Goal: Task Accomplishment & Management: Manage account settings

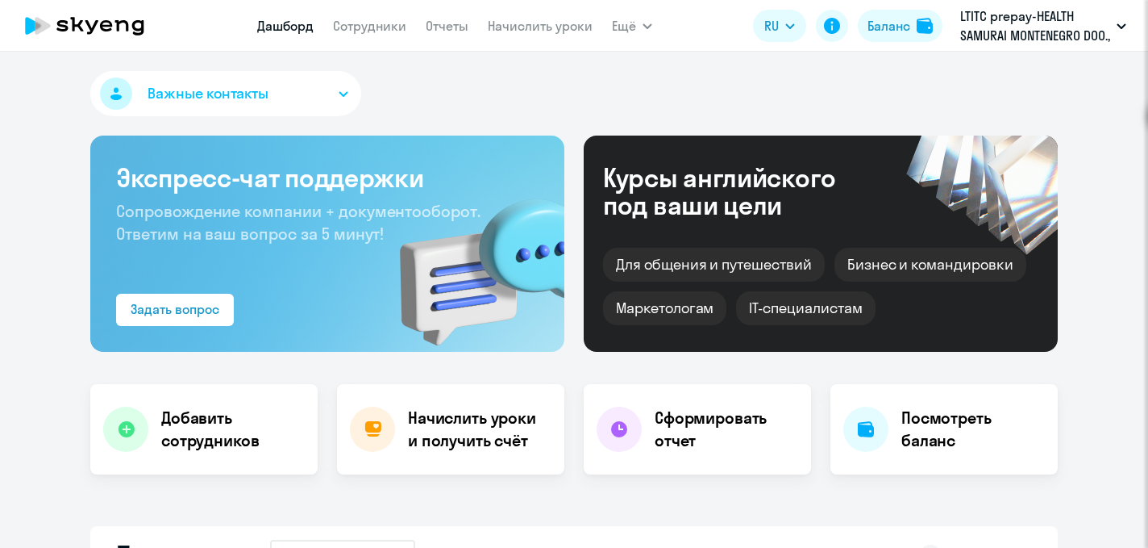
select select "30"
click at [369, 24] on link "Сотрудники" at bounding box center [369, 26] width 73 height 16
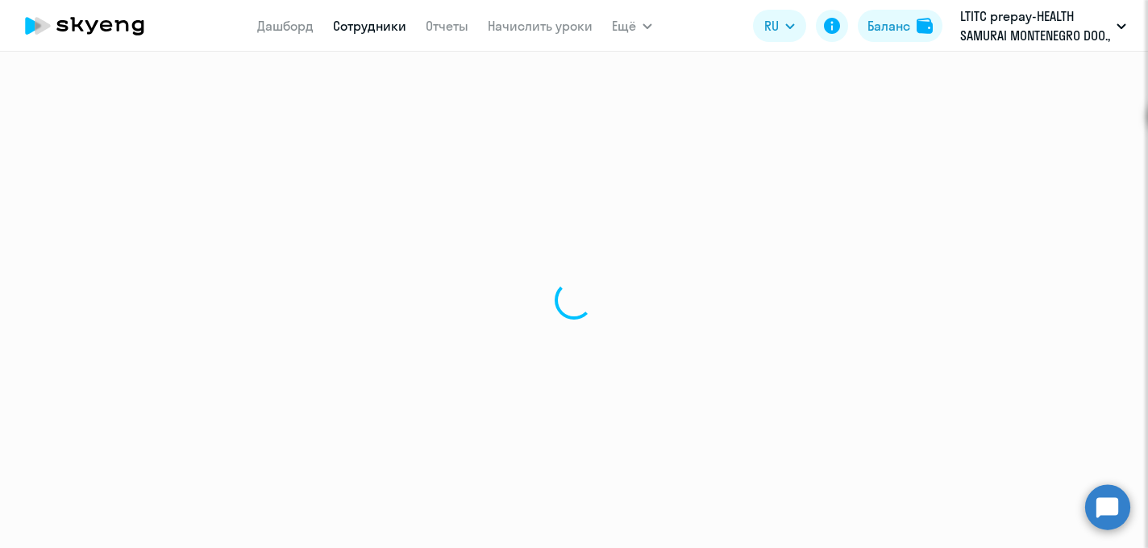
select select "30"
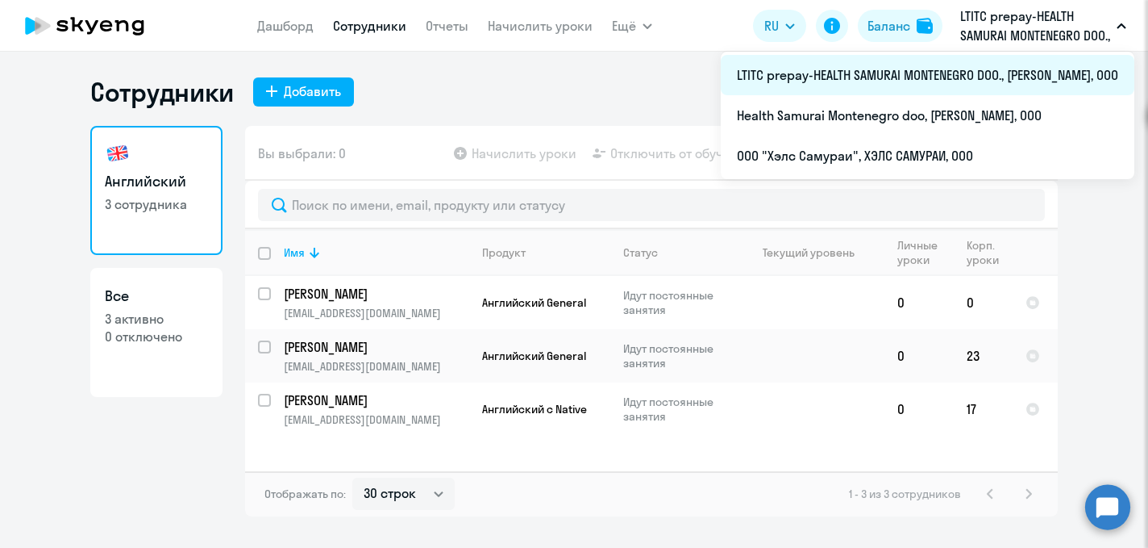
click at [1021, 74] on li "LTITC prepay-HEALTH SAMURAI MONTENEGRO DOO., [PERSON_NAME], ООО" at bounding box center [928, 75] width 414 height 40
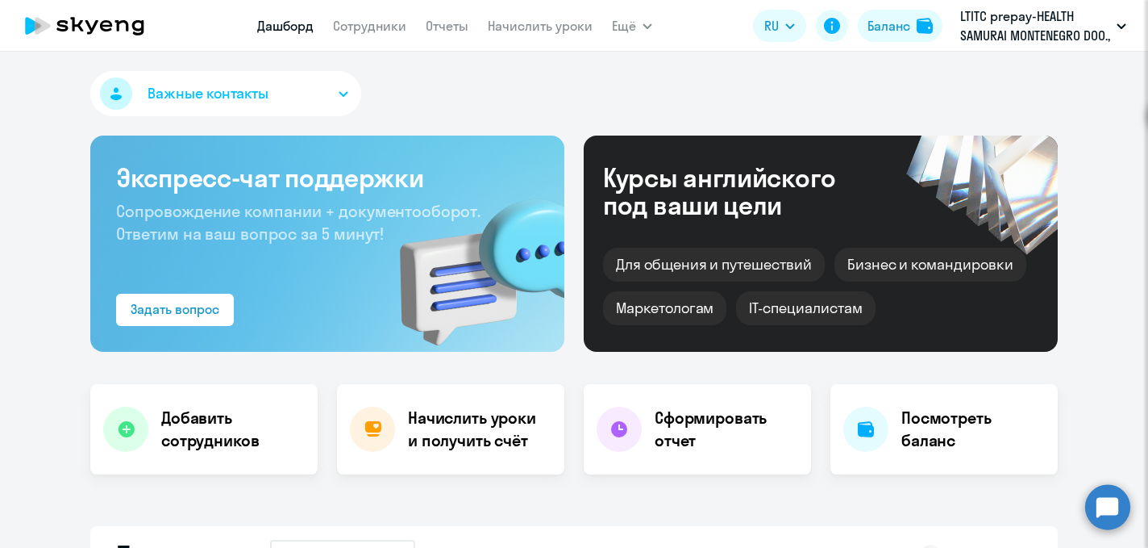
select select "30"
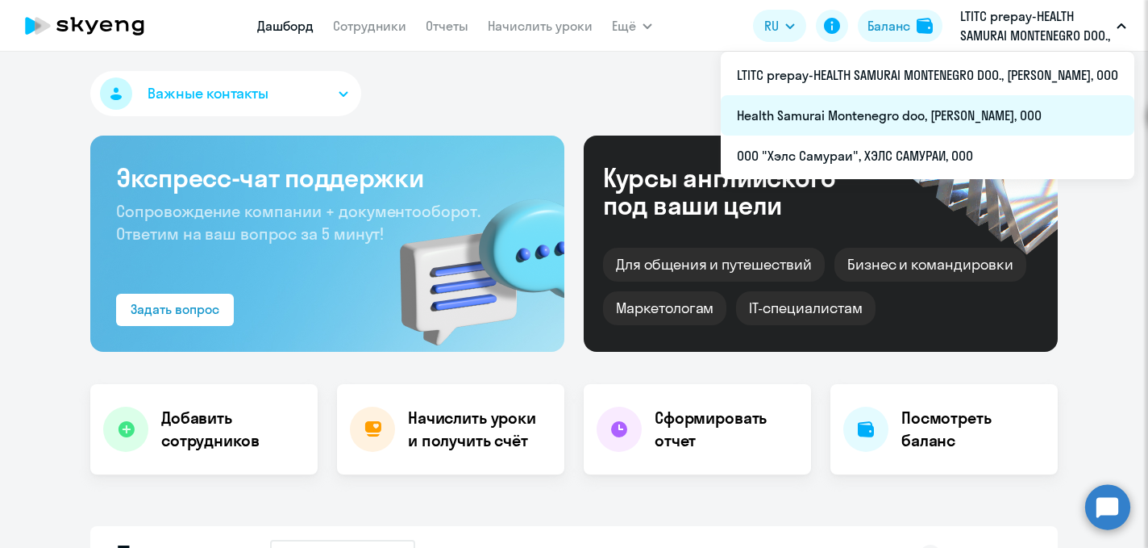
click at [944, 117] on li "Health Samurai Montenegro doo, [PERSON_NAME], ООО" at bounding box center [928, 115] width 414 height 40
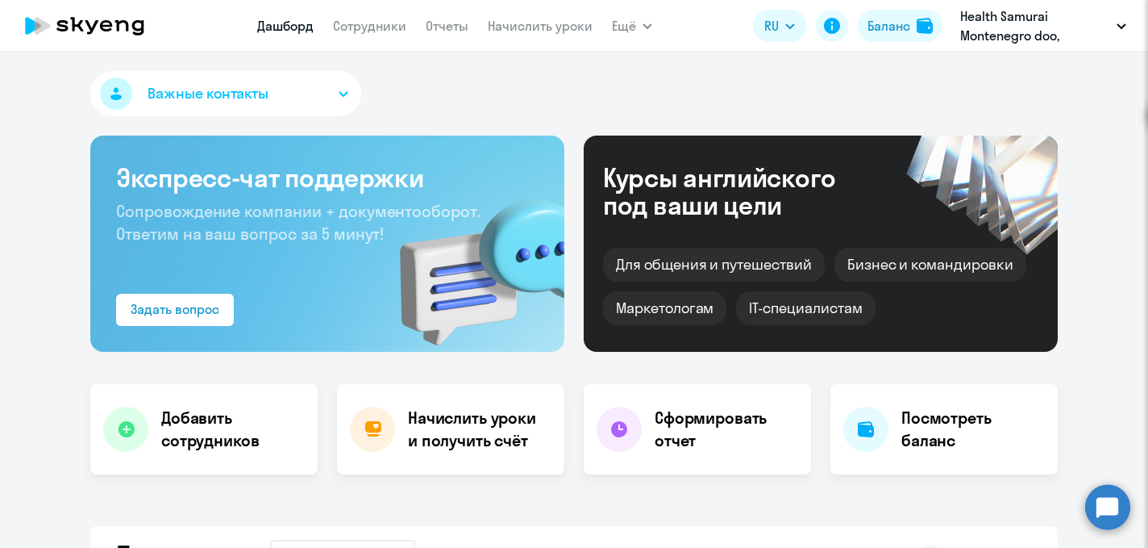
select select "30"
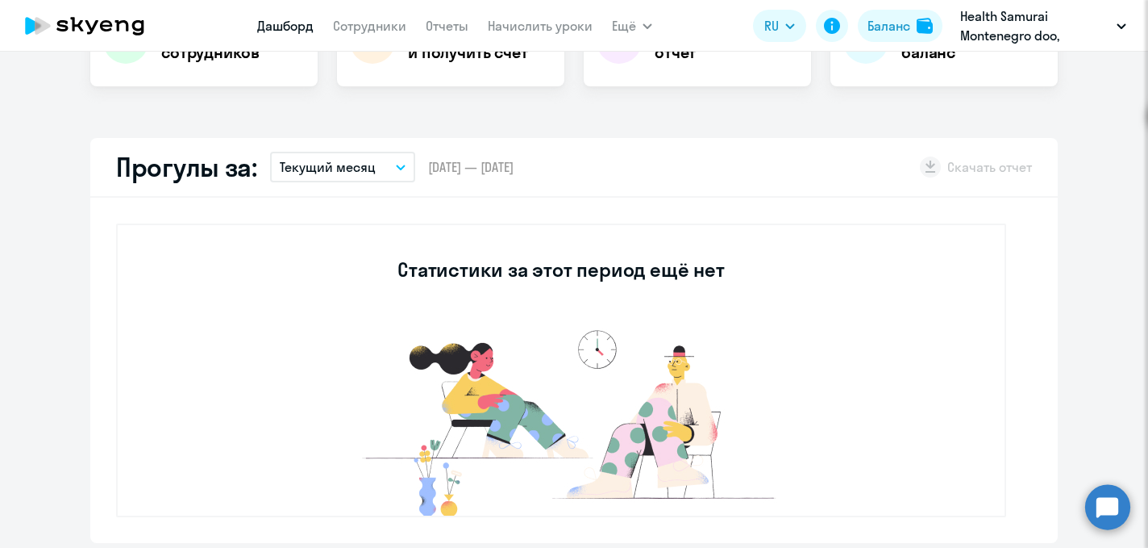
scroll to position [391, 0]
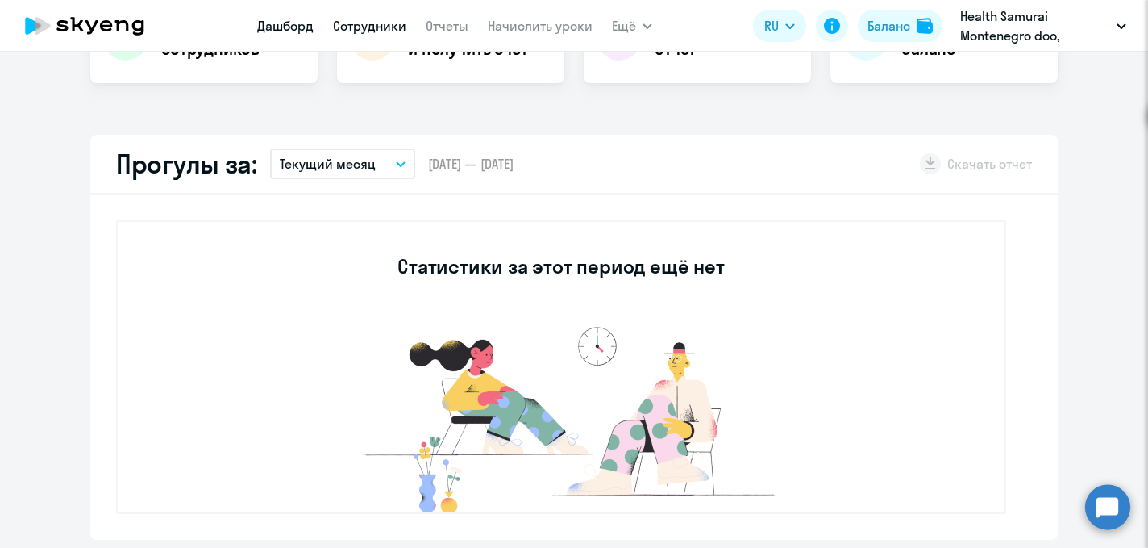
click at [375, 25] on link "Сотрудники" at bounding box center [369, 26] width 73 height 16
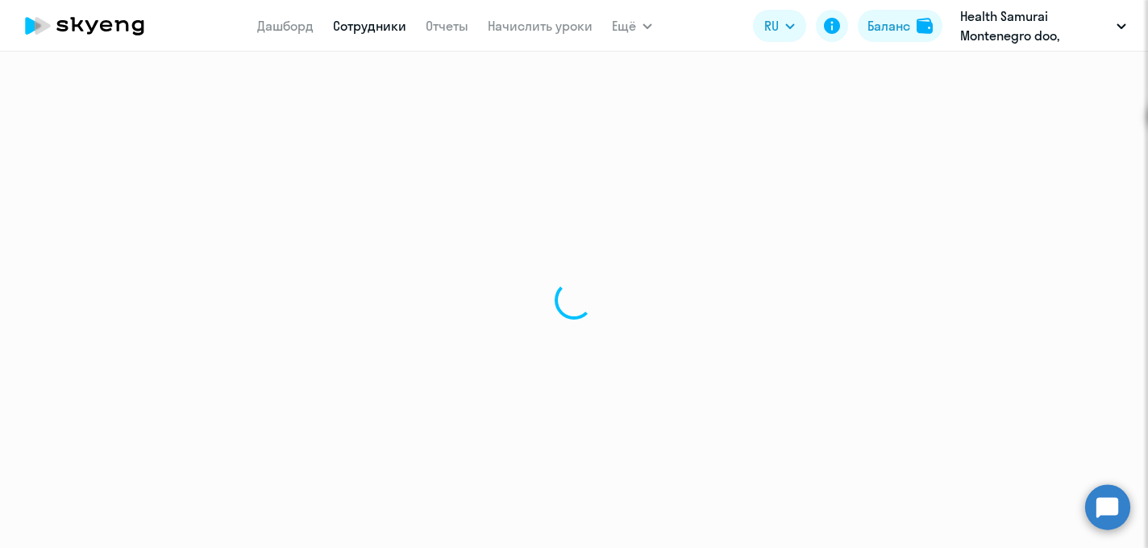
select select "30"
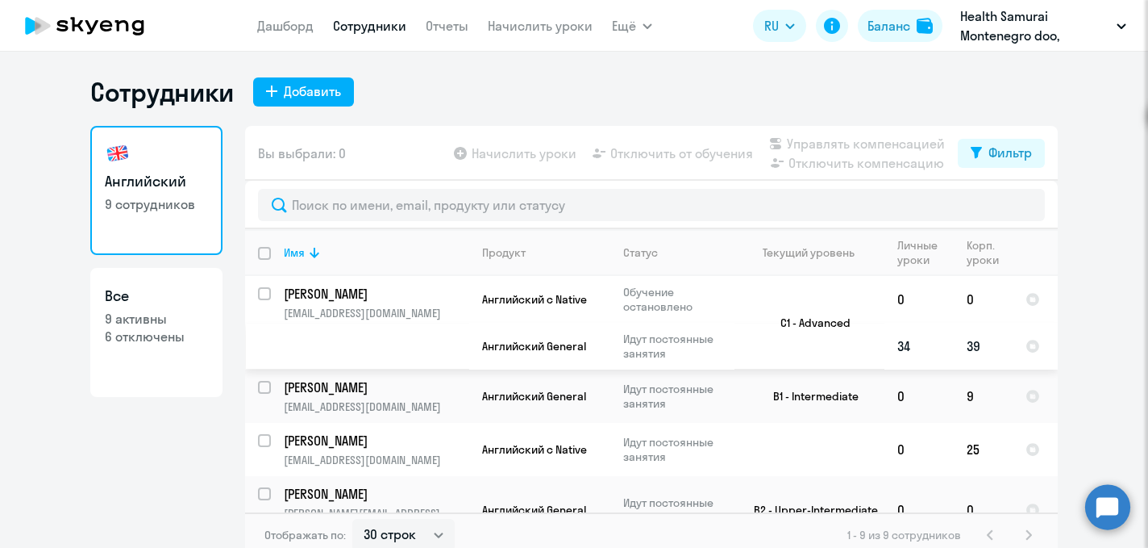
click at [901, 347] on td "34" at bounding box center [919, 346] width 69 height 47
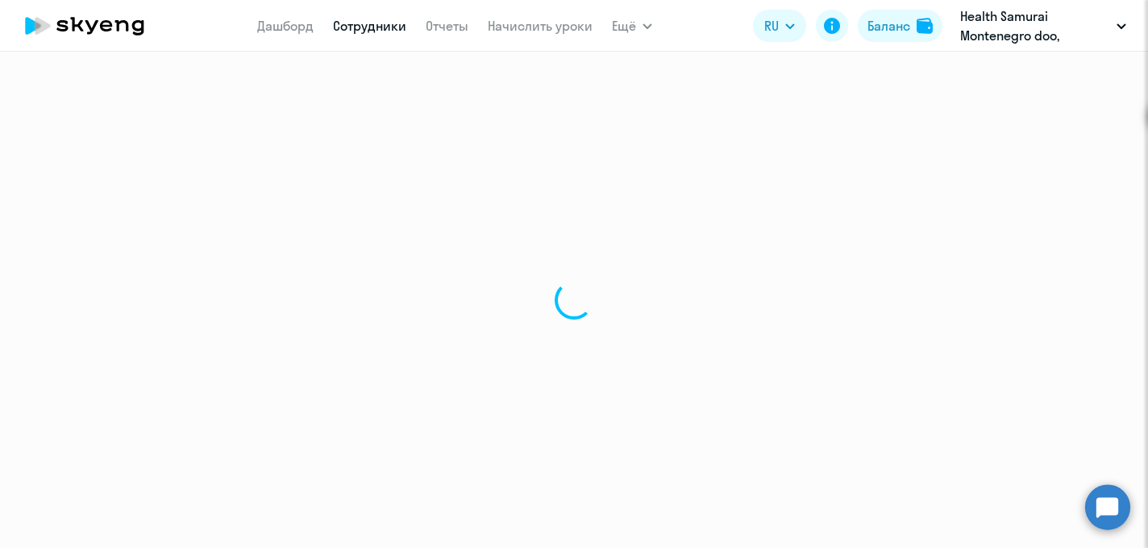
select select "english"
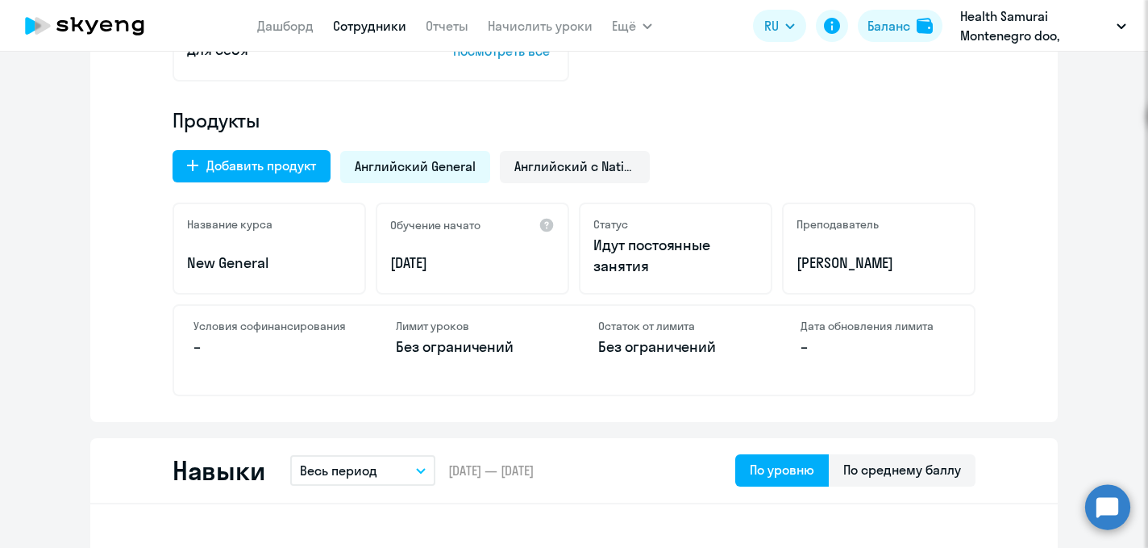
scroll to position [502, 0]
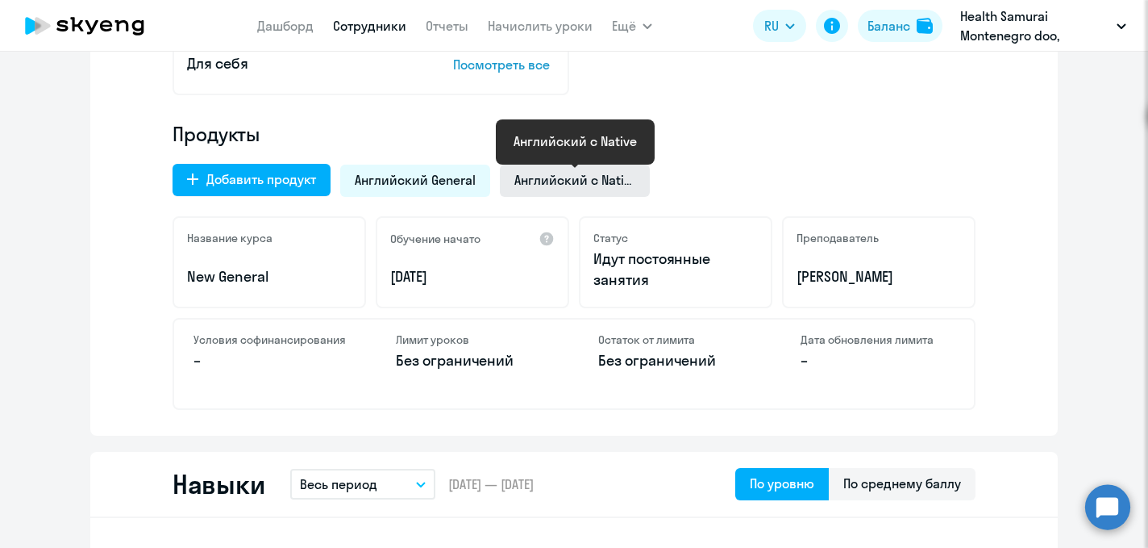
click at [550, 181] on span "Английский с Native" at bounding box center [575, 180] width 121 height 18
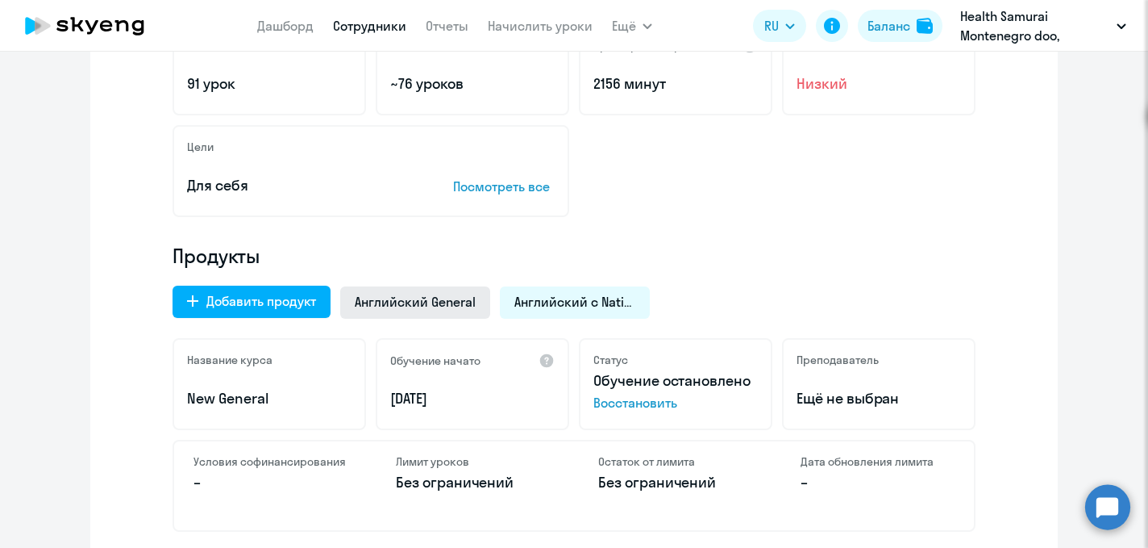
scroll to position [385, 0]
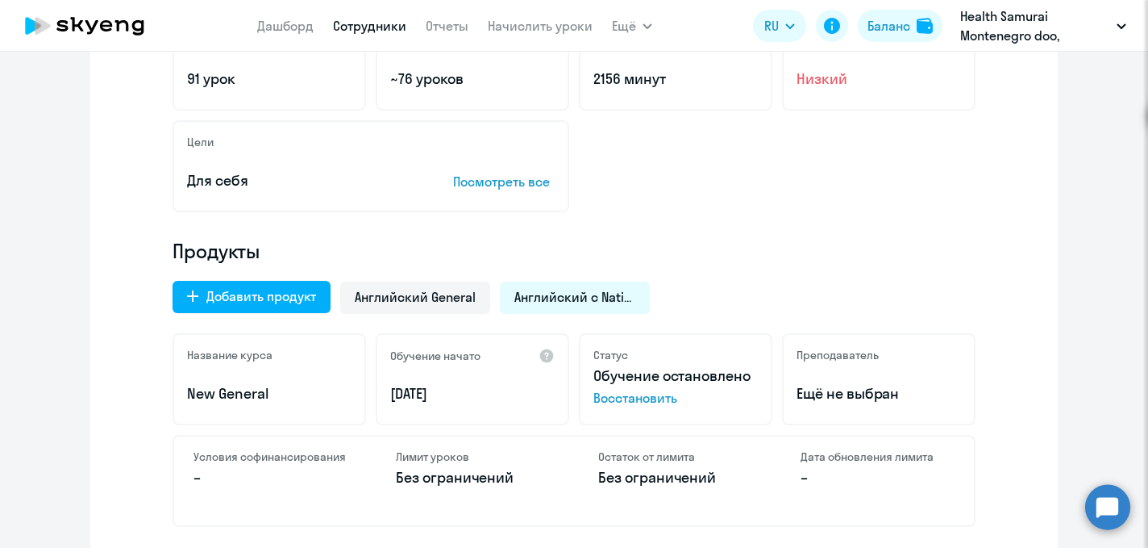
click at [264, 401] on p "New General" at bounding box center [269, 393] width 165 height 21
click at [244, 384] on p "New General" at bounding box center [269, 393] width 165 height 21
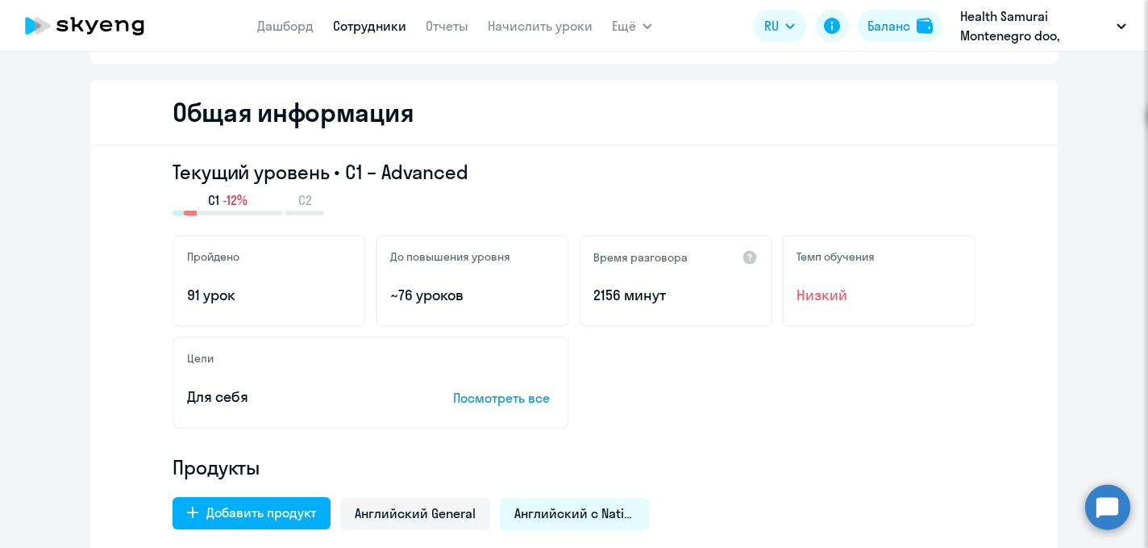
scroll to position [165, 0]
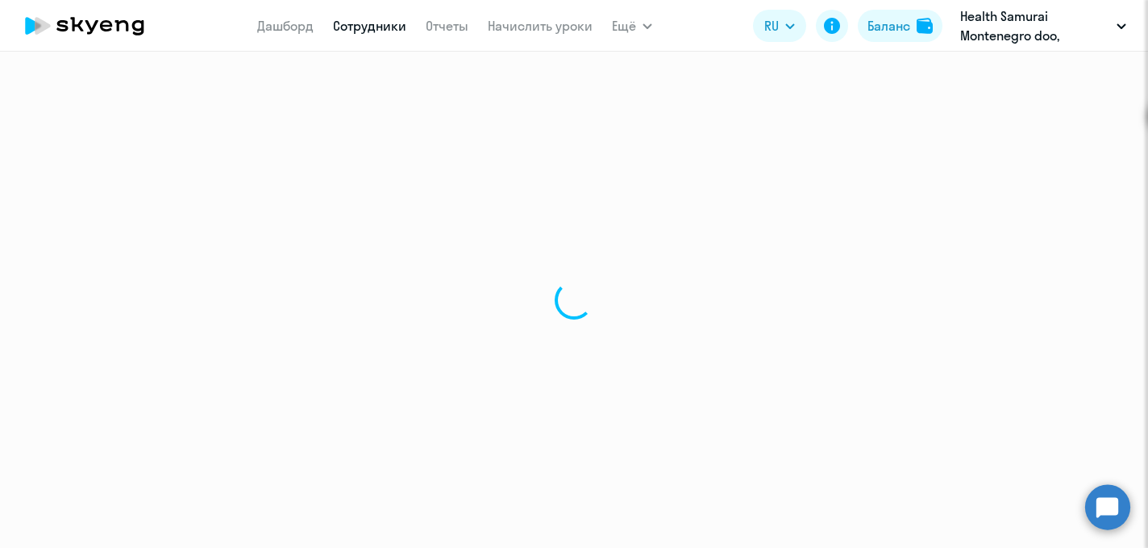
select select "30"
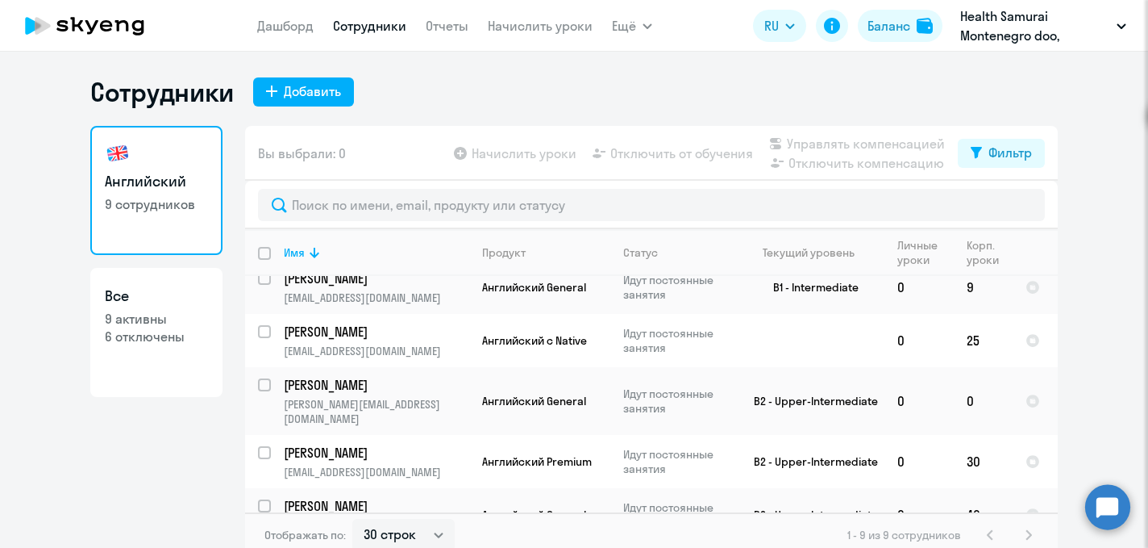
scroll to position [112, 0]
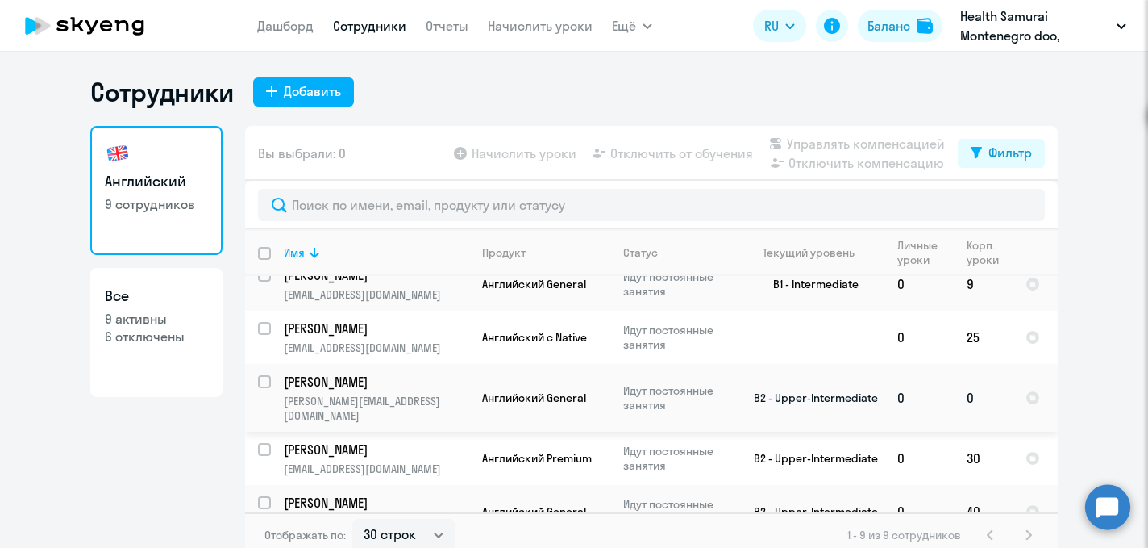
click at [337, 385] on p "[PERSON_NAME]" at bounding box center [375, 382] width 182 height 18
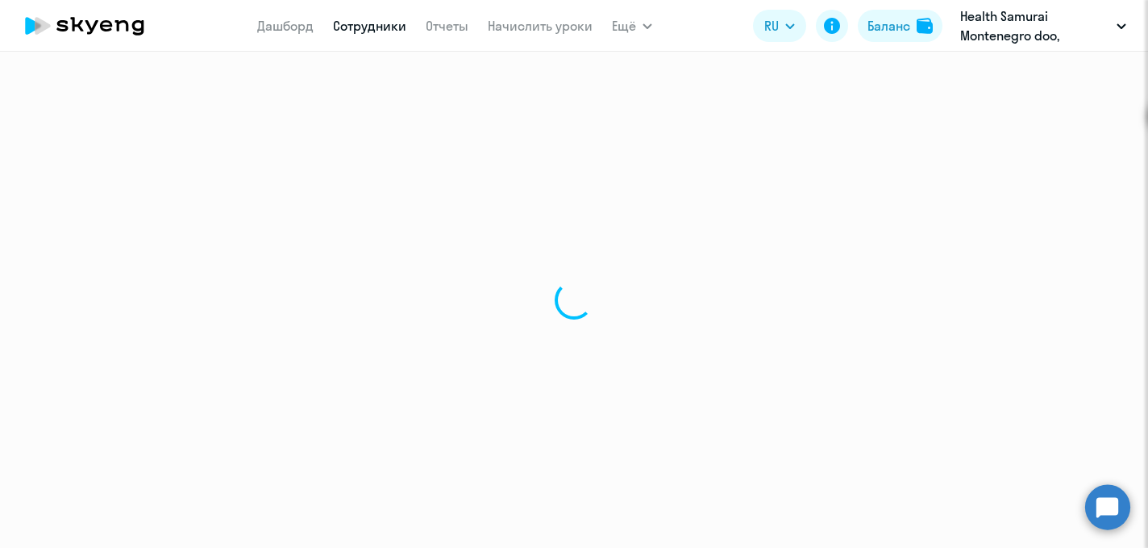
select select "english"
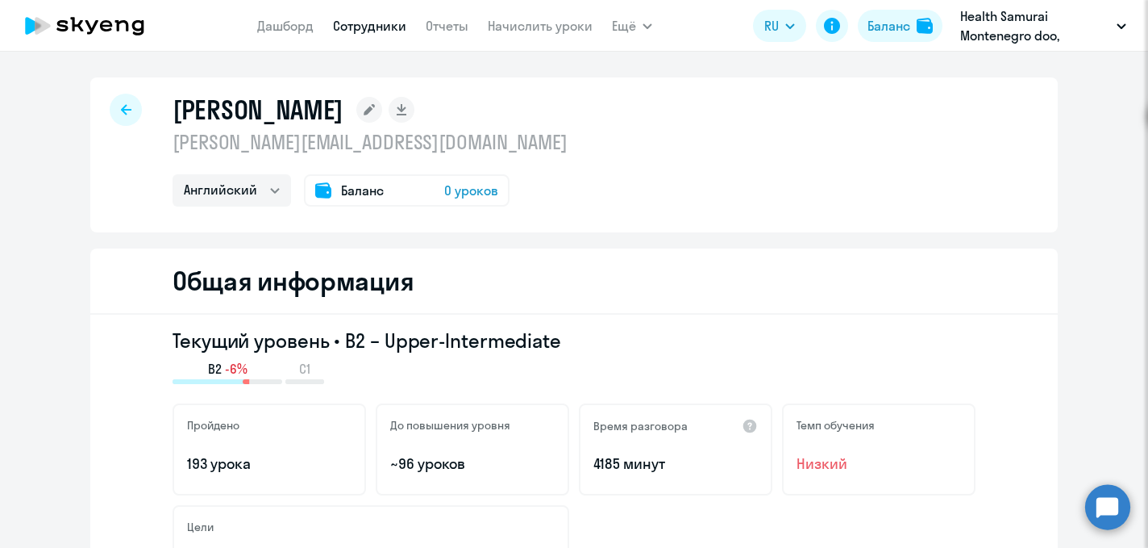
drag, startPoint x: 175, startPoint y: 114, endPoint x: 351, endPoint y: 116, distance: 175.8
click at [344, 116] on h1 "[PERSON_NAME]" at bounding box center [258, 110] width 171 height 32
copy h1 "[PERSON_NAME]"
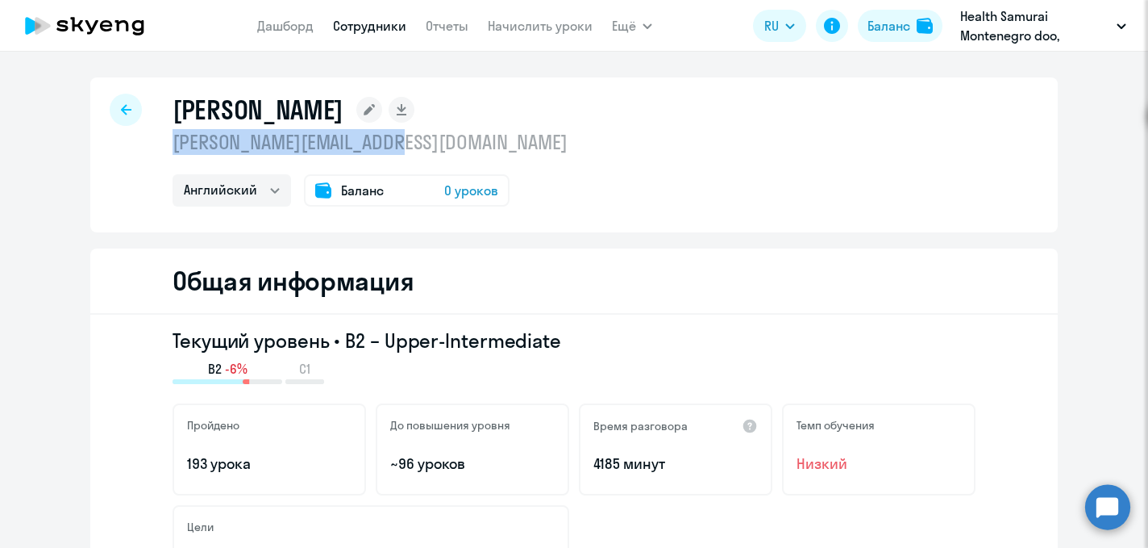
drag, startPoint x: 407, startPoint y: 148, endPoint x: 171, endPoint y: 139, distance: 236.5
click at [171, 139] on div "[PERSON_NAME] [PERSON_NAME][EMAIL_ADDRESS][DOMAIN_NAME] Английский Баланс 0 уро…" at bounding box center [574, 154] width 968 height 155
copy p "[PERSON_NAME][EMAIL_ADDRESS][DOMAIN_NAME]"
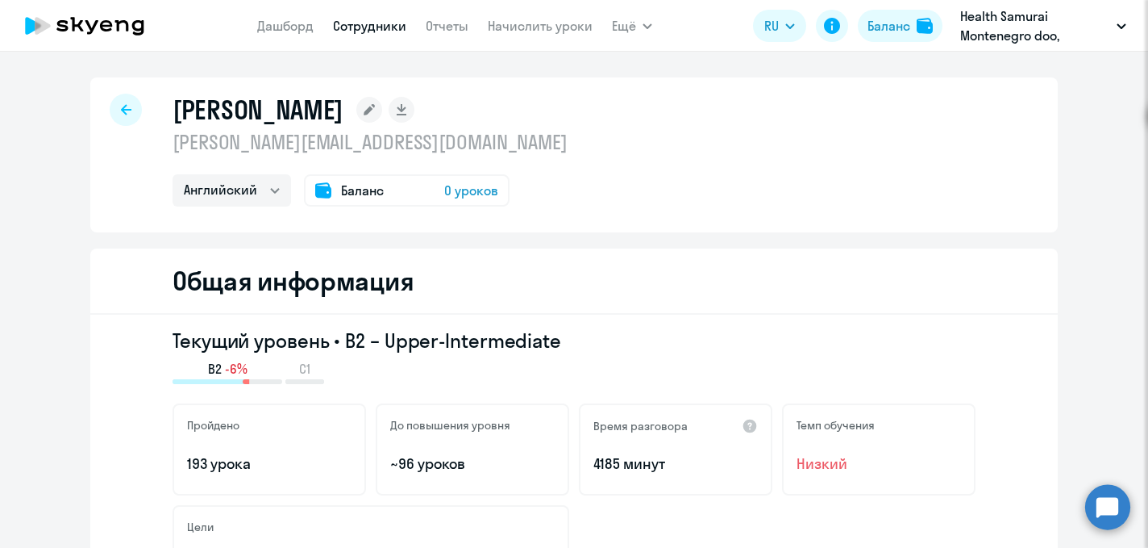
click at [871, 223] on div "[PERSON_NAME] [PERSON_NAME][EMAIL_ADDRESS][DOMAIN_NAME] Английский Баланс 0 уро…" at bounding box center [574, 154] width 968 height 155
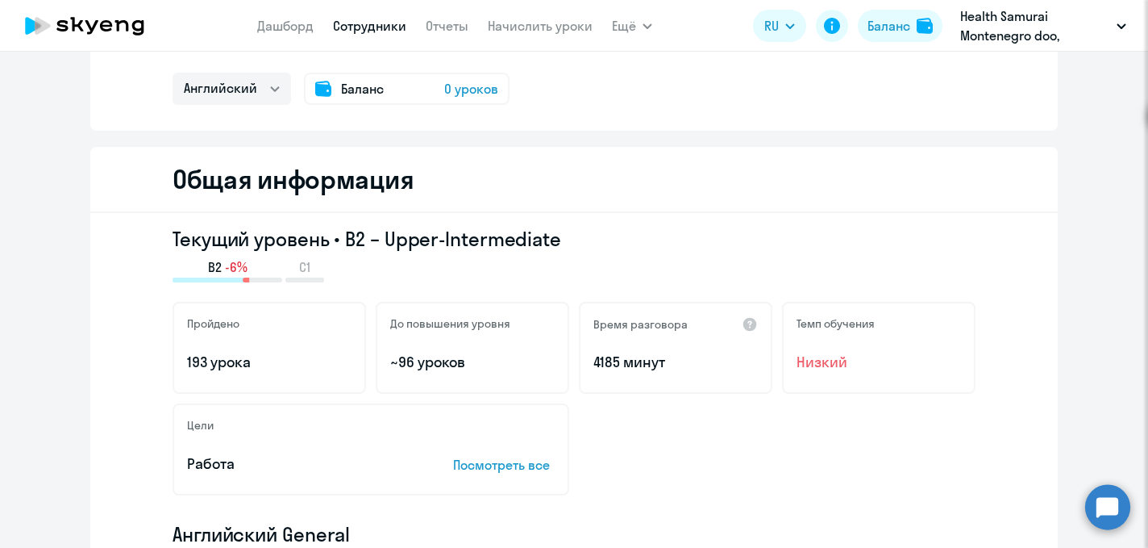
scroll to position [134, 0]
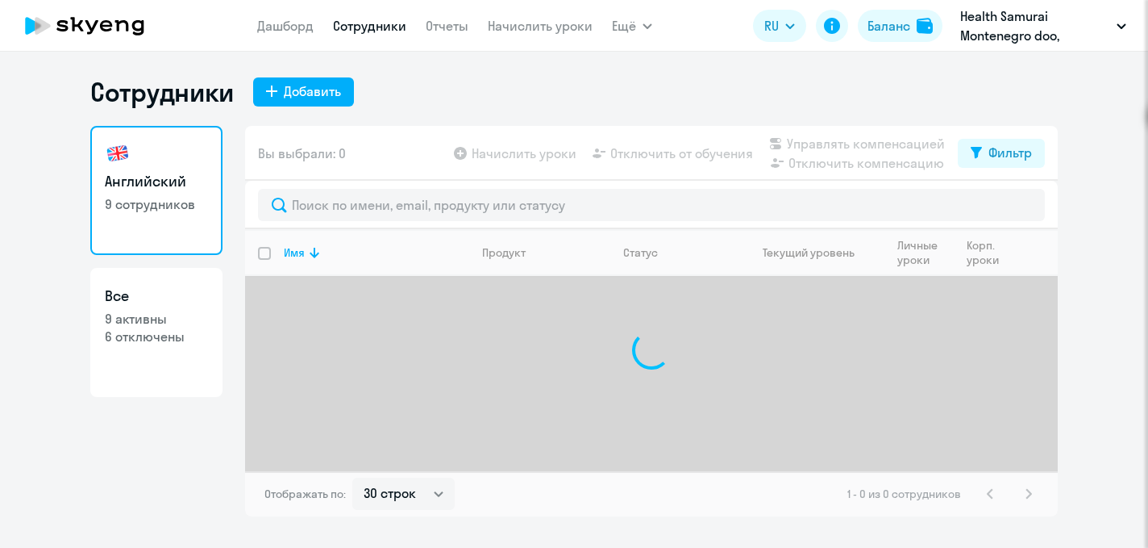
select select "30"
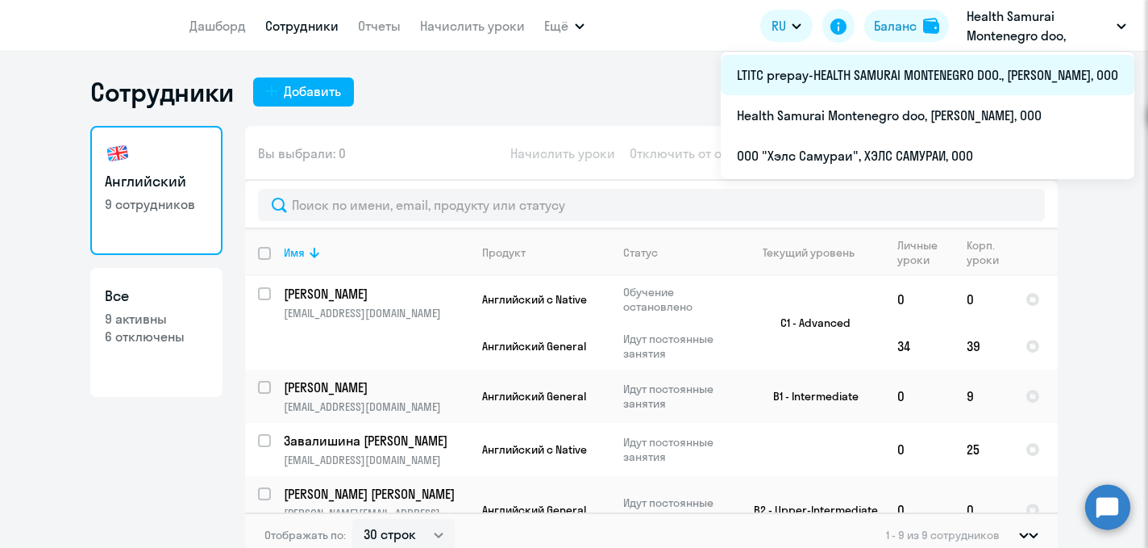
click at [988, 79] on li "LTITC prepay-HEALTH SAMURAI MONTENEGRO DOO., [PERSON_NAME], ООО" at bounding box center [928, 75] width 414 height 40
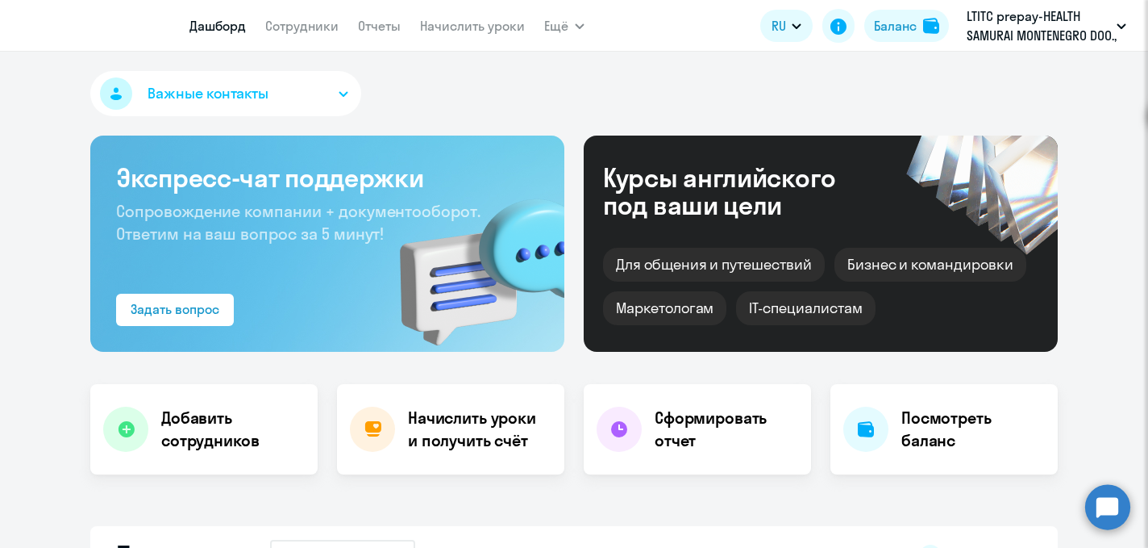
select select "30"
click at [318, 24] on link "Сотрудники" at bounding box center [301, 26] width 73 height 16
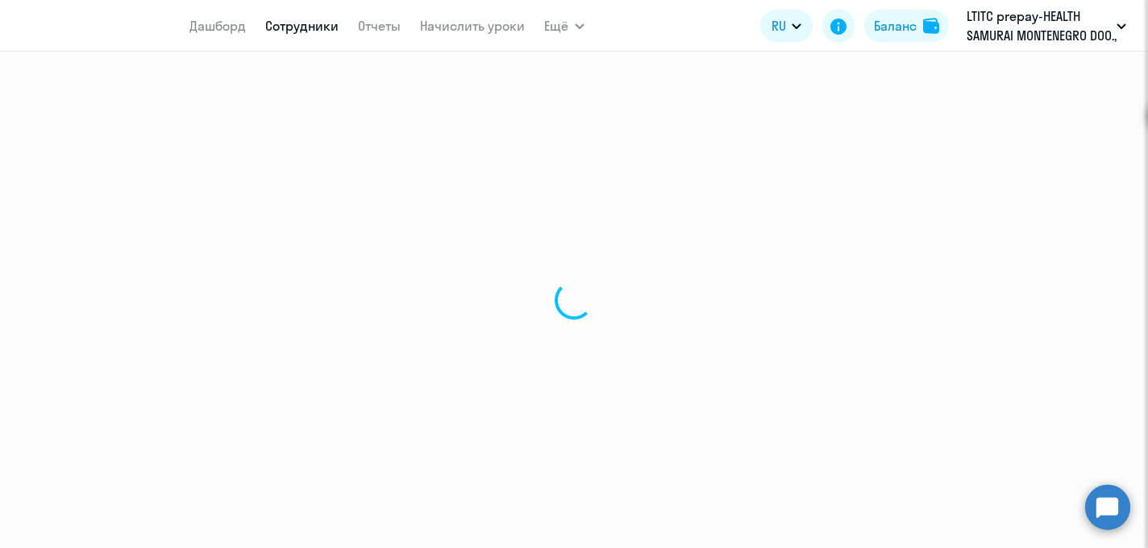
select select "30"
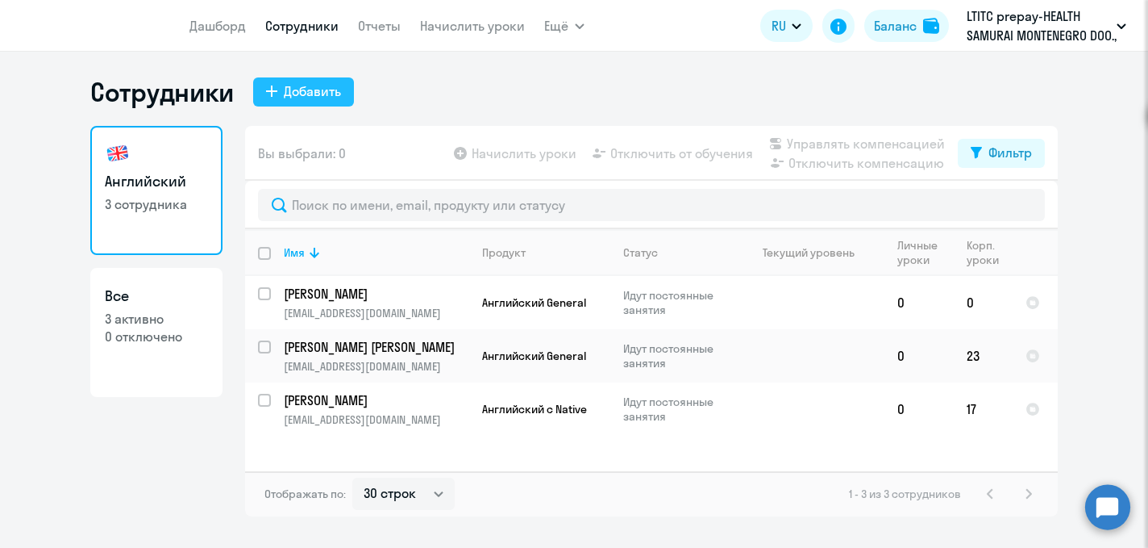
click at [330, 94] on div "Добавить" at bounding box center [312, 90] width 57 height 19
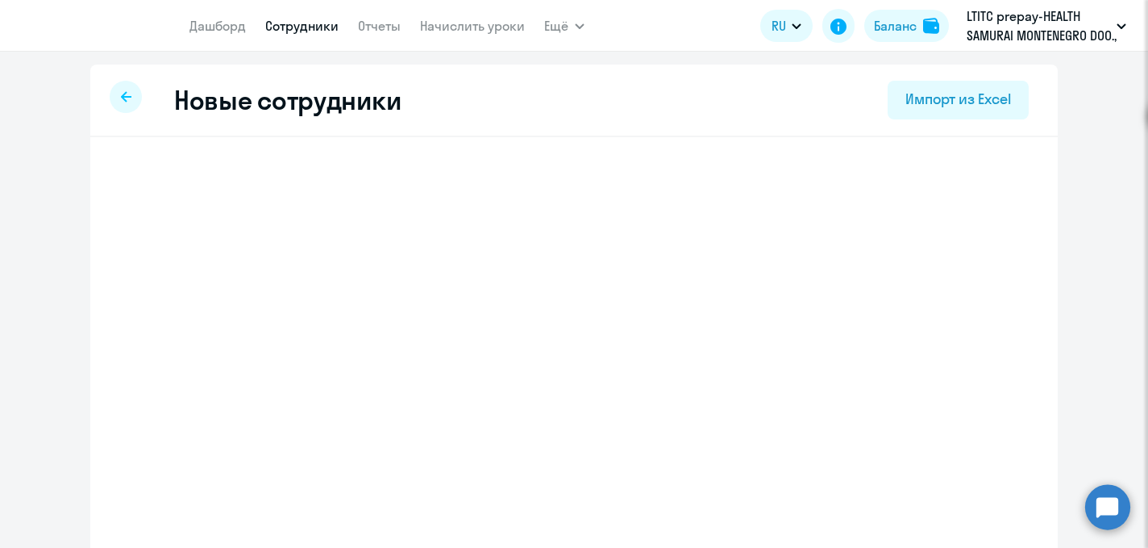
select select "english_adult_not_native_speaker"
select select "2"
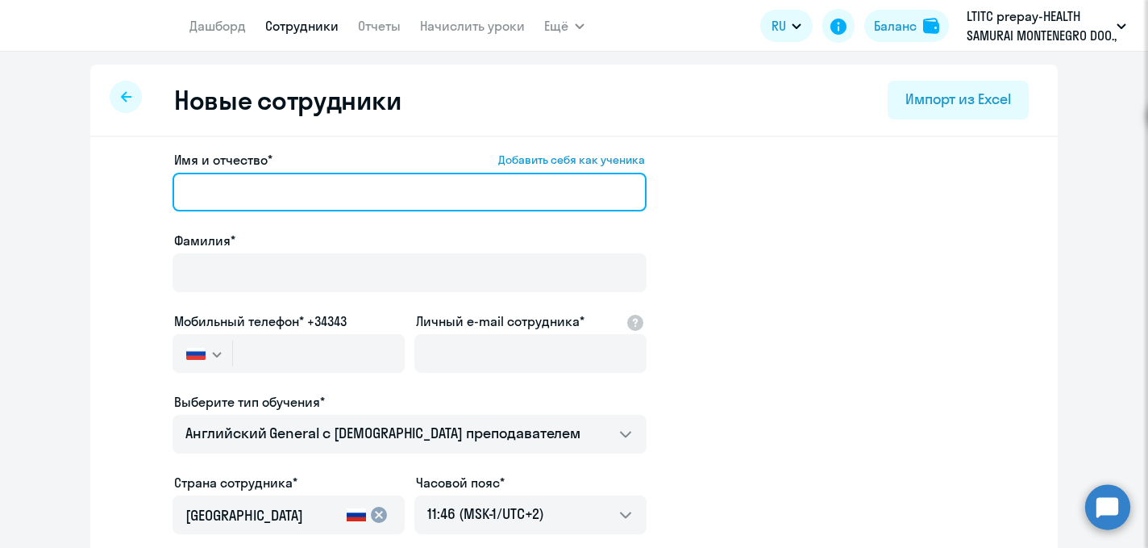
click at [299, 188] on input "Имя и отчество* Добавить себя как ученика" at bounding box center [410, 192] width 474 height 39
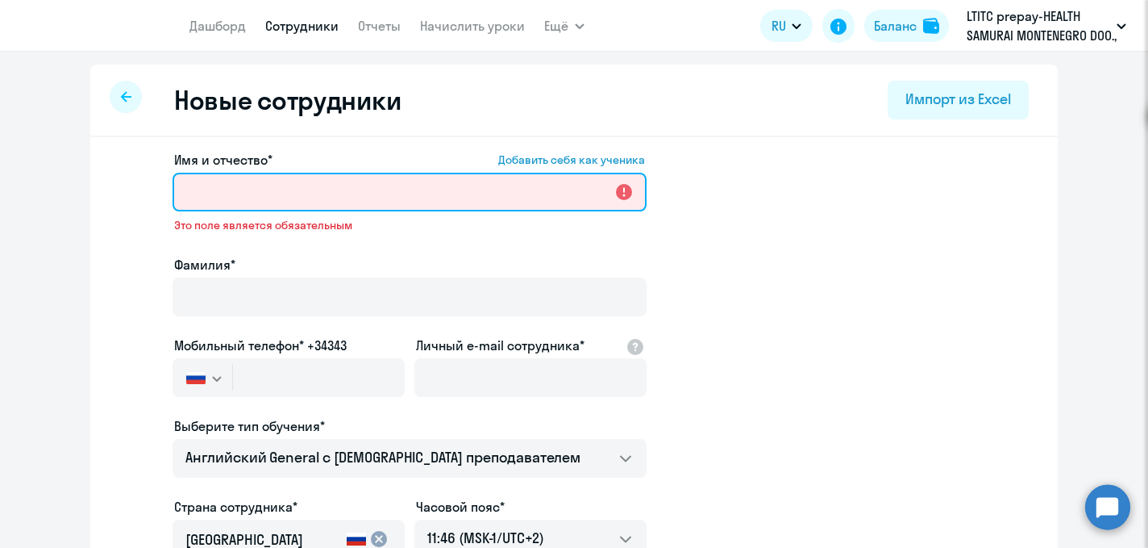
paste input "[PERSON_NAME]"
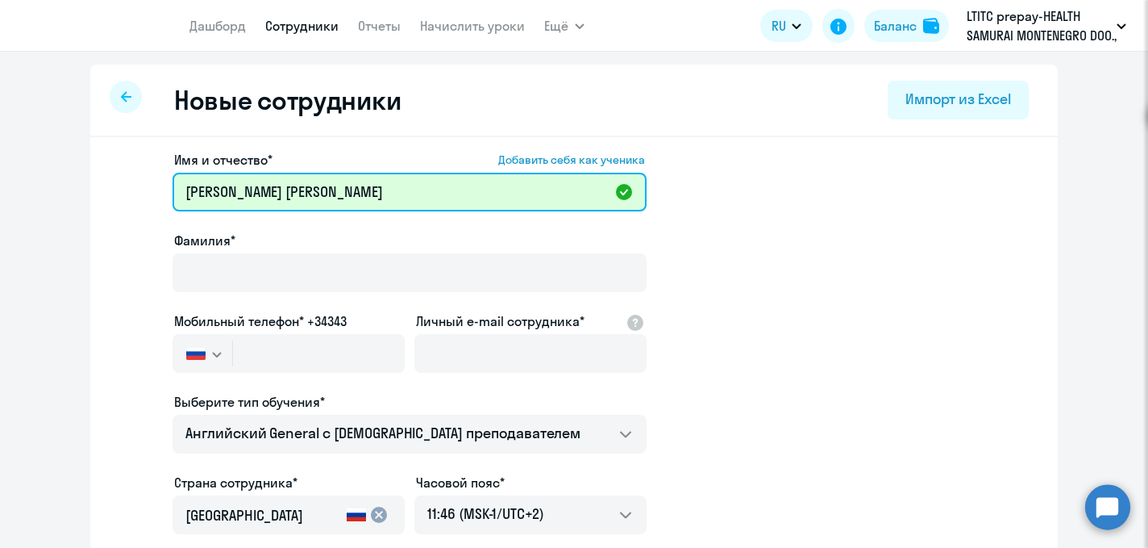
drag, startPoint x: 242, startPoint y: 190, endPoint x: 173, endPoint y: 194, distance: 69.4
click at [173, 194] on input "[PERSON_NAME]" at bounding box center [410, 192] width 474 height 39
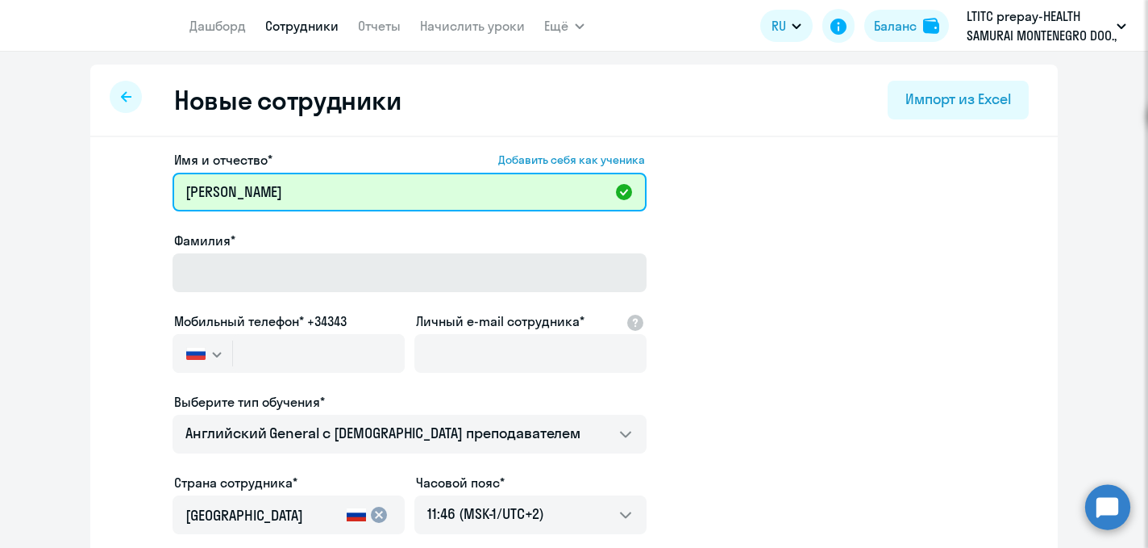
type input "Виктор"
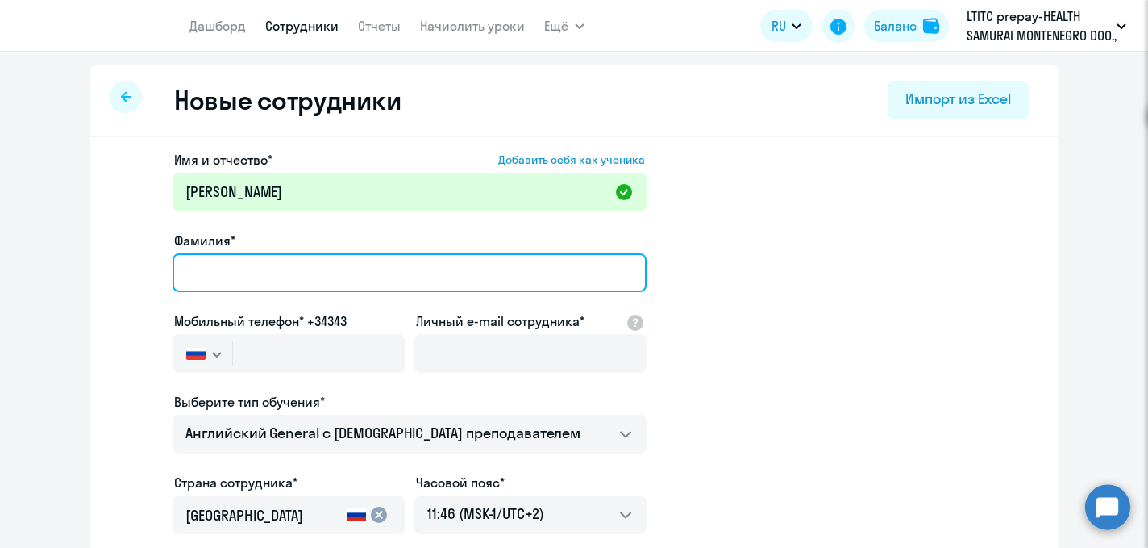
click at [219, 279] on input "Фамилия*" at bounding box center [410, 272] width 474 height 39
paste input "Гусаков"
type input "Гусаков"
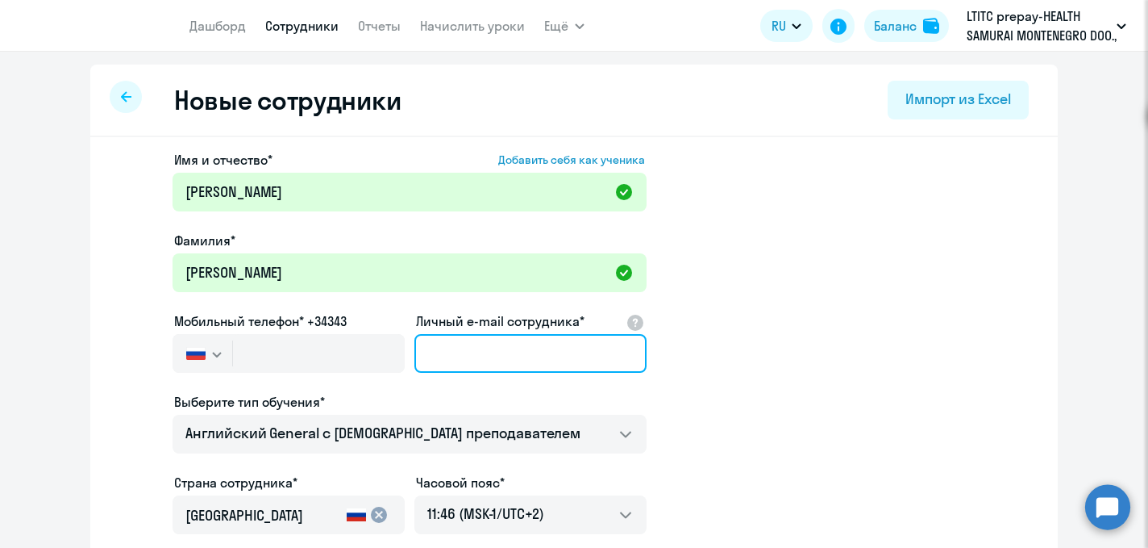
click at [541, 362] on input "Личный e-mail сотрудника*" at bounding box center [531, 353] width 232 height 39
paste input "[PERSON_NAME][EMAIL_ADDRESS][DOMAIN_NAME]"
type input "[PERSON_NAME][EMAIL_ADDRESS][DOMAIN_NAME]"
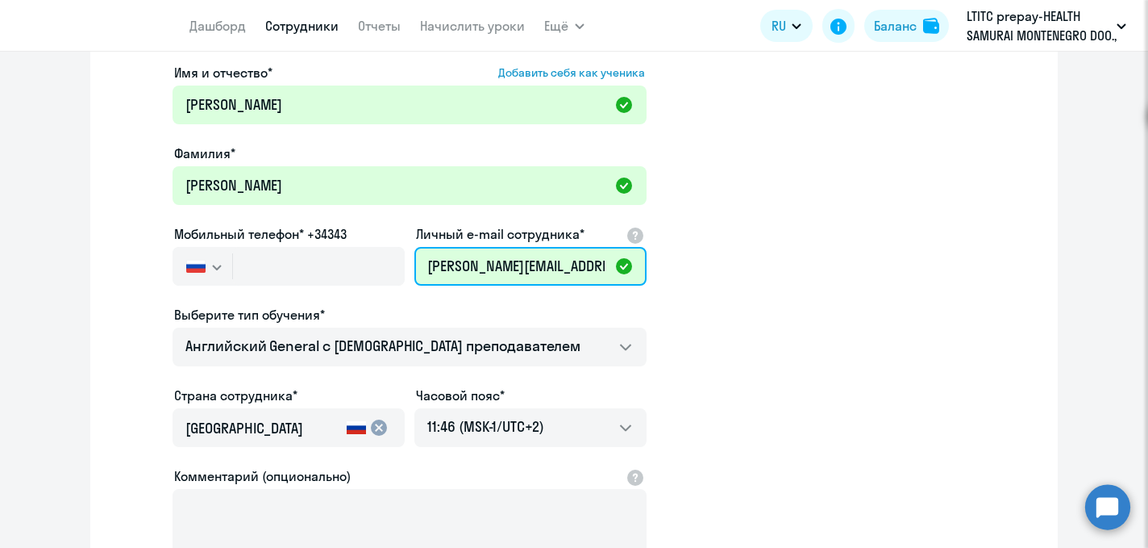
scroll to position [89, 0]
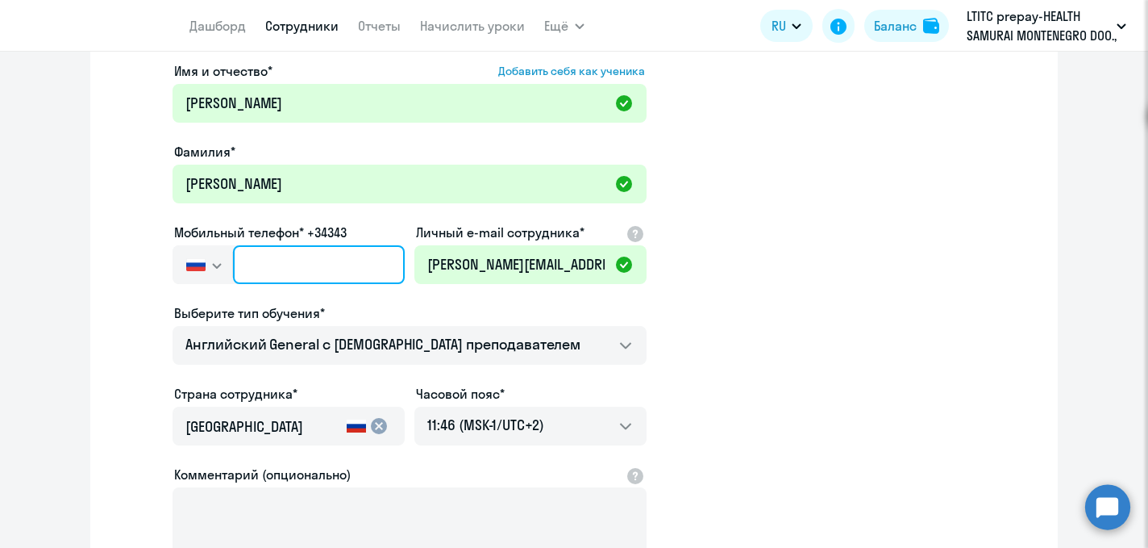
click at [296, 265] on input "text" at bounding box center [319, 264] width 172 height 39
paste input "+95 16-601-375"
type input "+95 16-601-375"
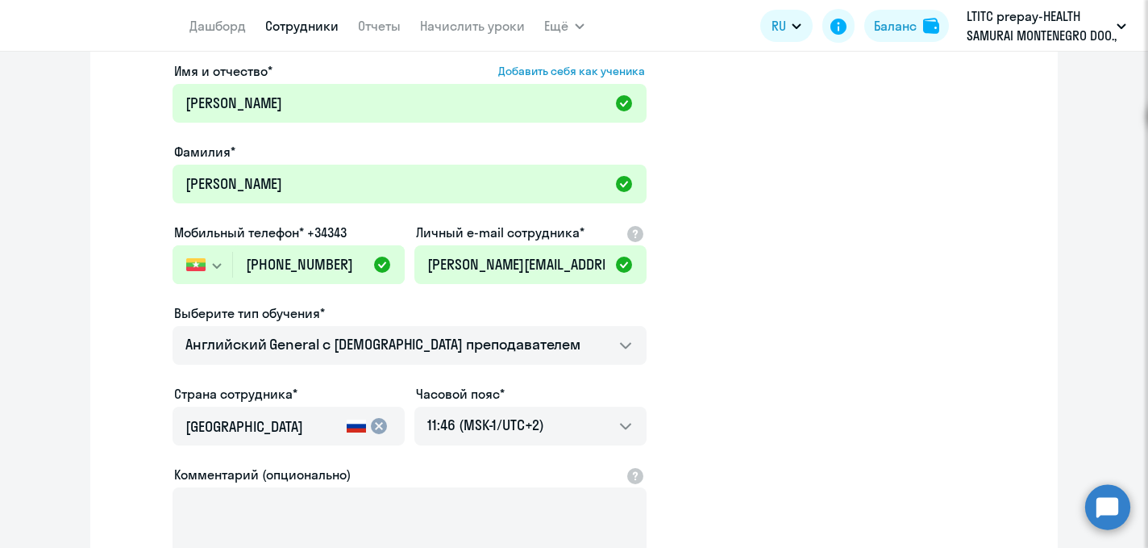
click at [219, 268] on icon "button" at bounding box center [217, 266] width 10 height 6
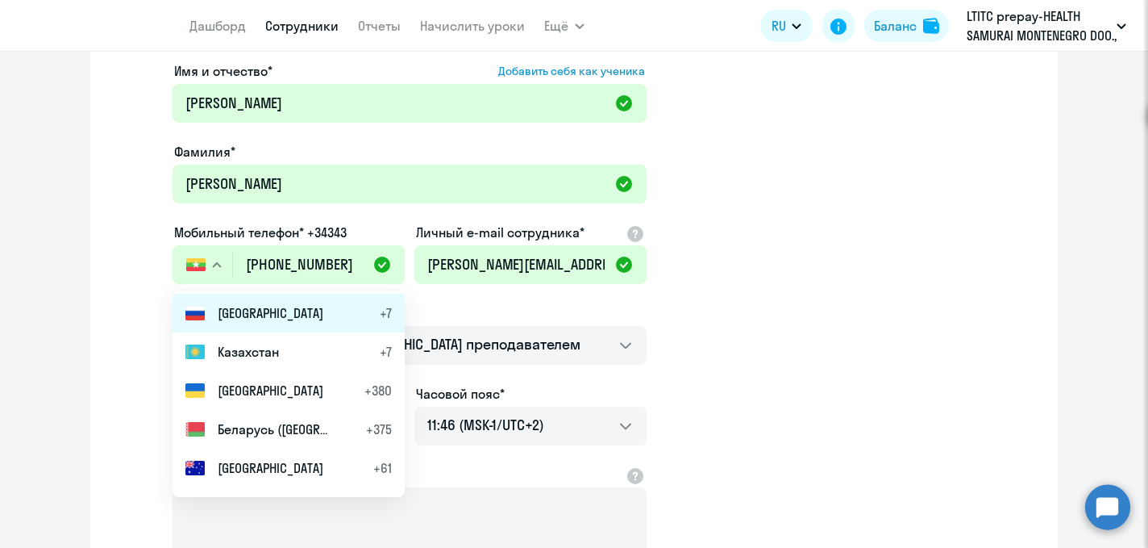
click at [239, 314] on span "Россия" at bounding box center [271, 312] width 106 height 19
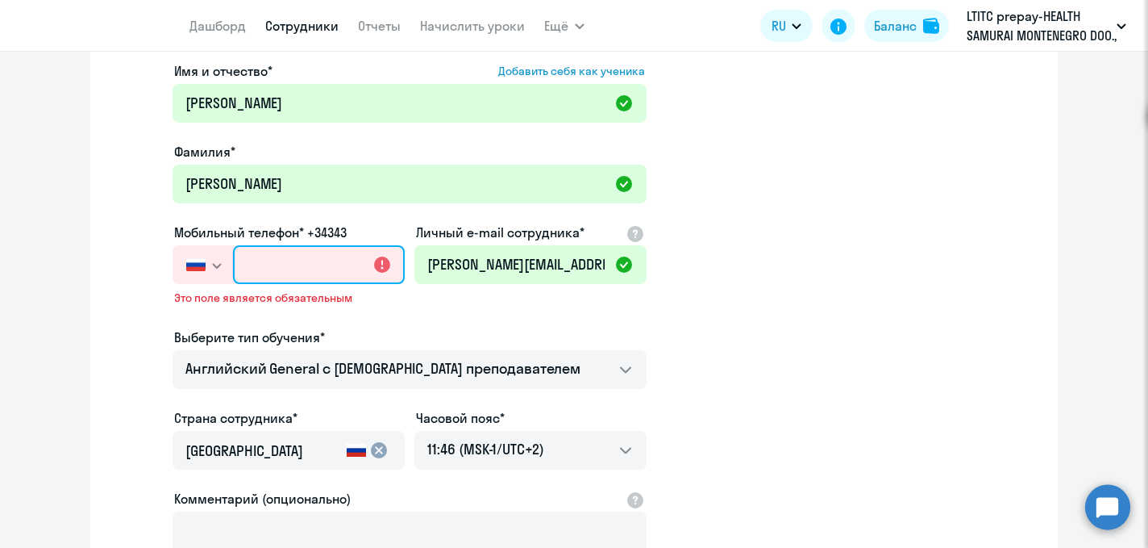
click at [272, 265] on input "text" at bounding box center [319, 264] width 172 height 39
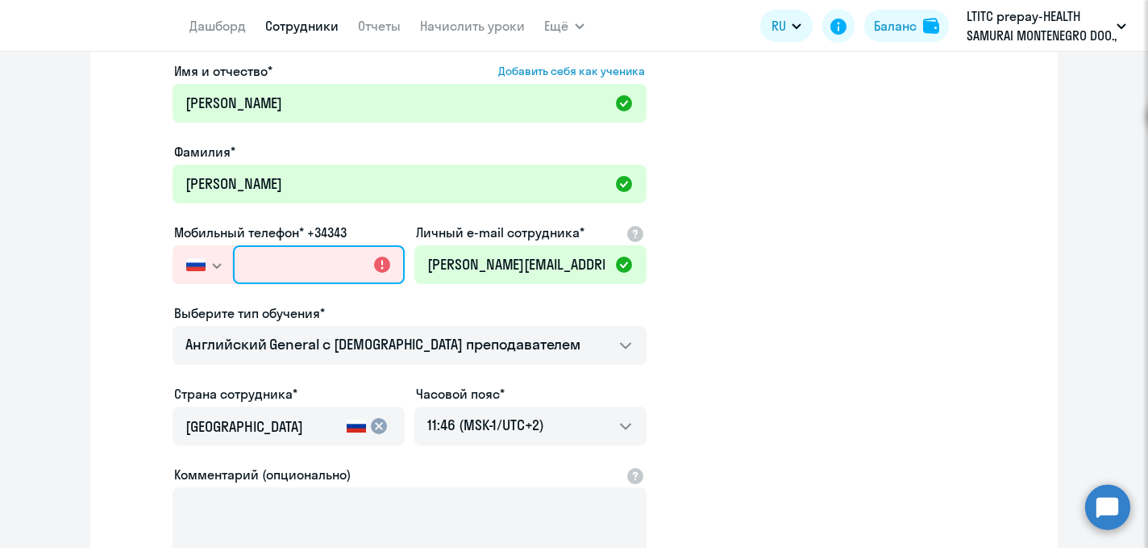
paste input "+95 16-601-375"
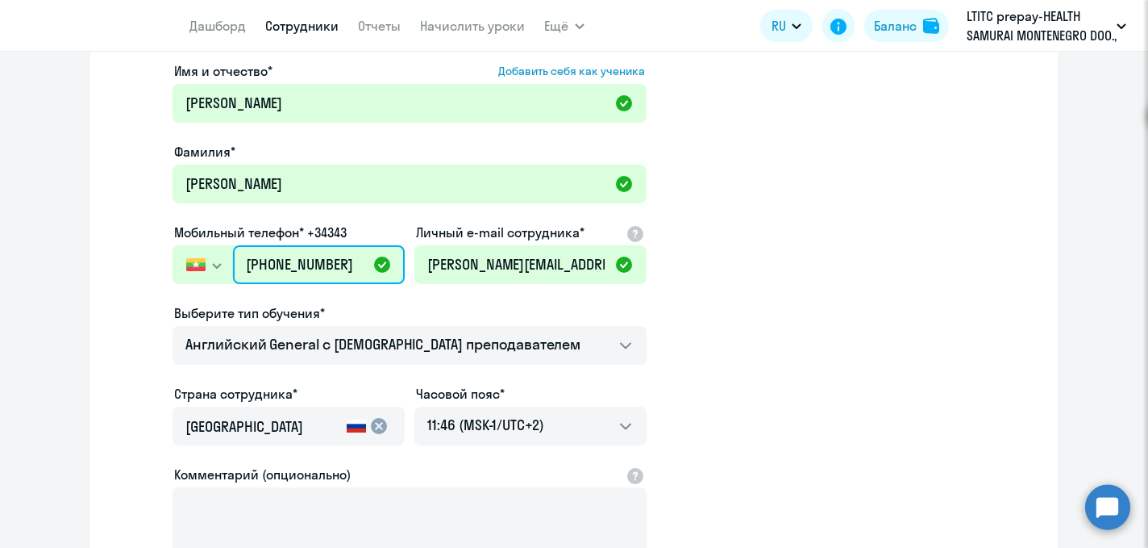
click at [256, 264] on input "+95 16-601-375" at bounding box center [319, 264] width 172 height 39
click at [289, 262] on input "+95 16-601-375" at bounding box center [319, 264] width 172 height 39
click at [320, 268] on input "+95 16-601-375" at bounding box center [319, 264] width 172 height 39
click at [317, 266] on input "+95 16-601-375" at bounding box center [319, 264] width 172 height 39
type input "+95 16-601-375"
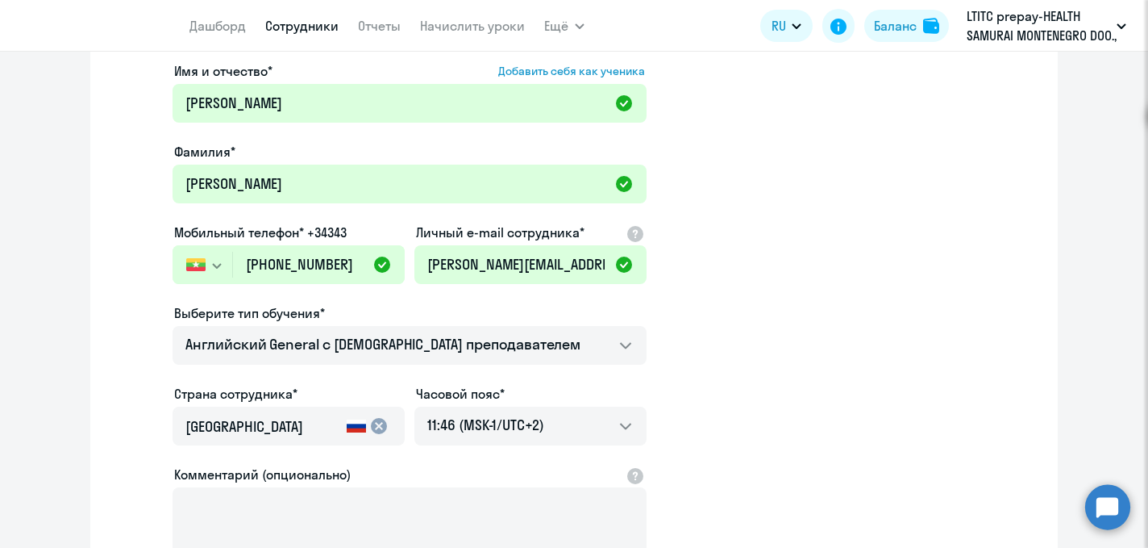
click at [348, 294] on ds-form-field "Мобильный телефон* +34343 Россия +7 Казахстан +7 Украина +380 Беларусь (Белорус…" at bounding box center [289, 263] width 232 height 81
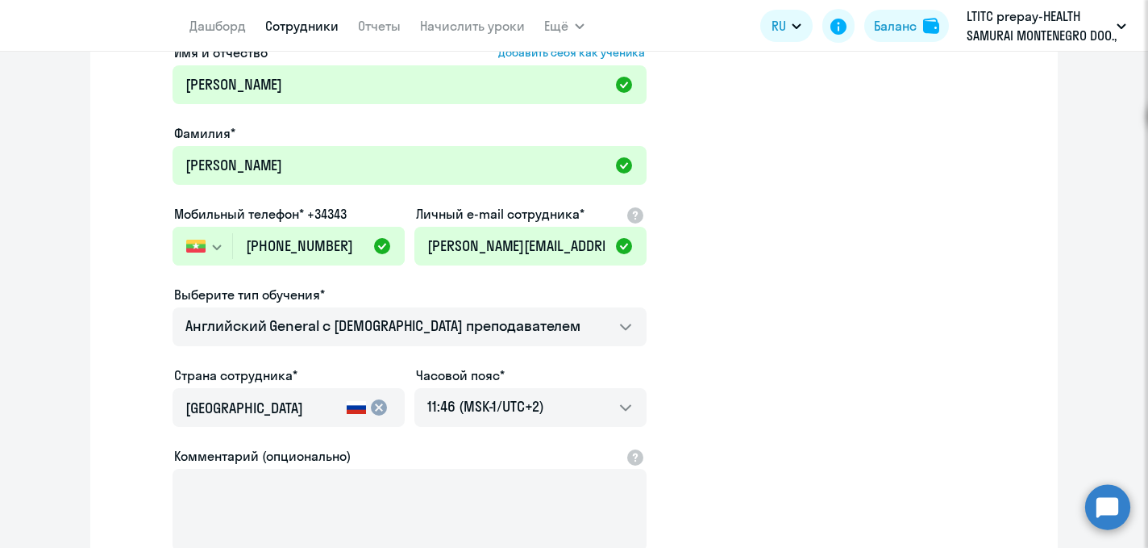
scroll to position [108, 0]
click at [346, 248] on input "+95 16-601-375" at bounding box center [319, 245] width 172 height 39
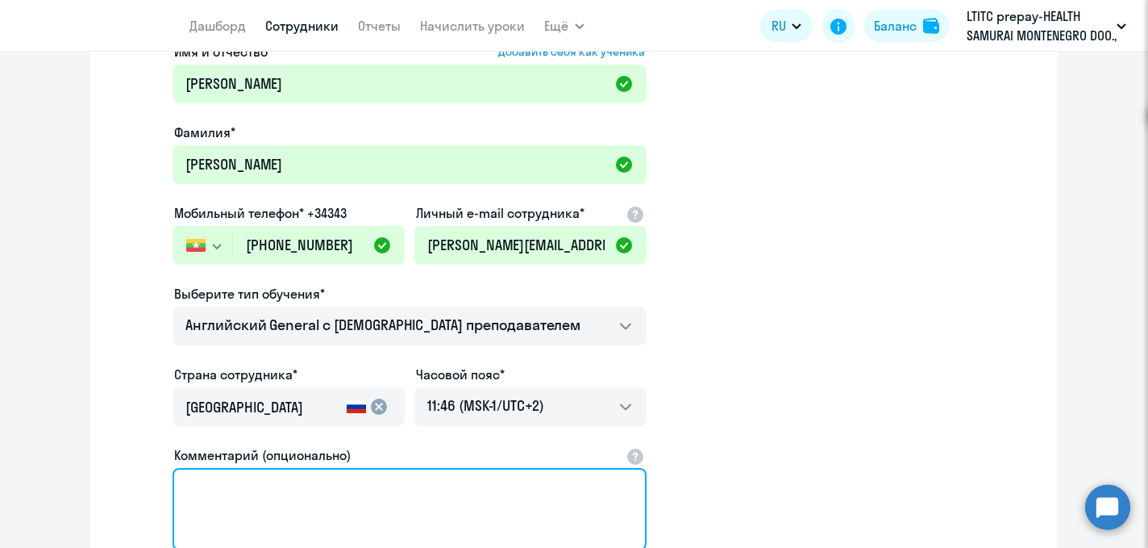
click at [253, 498] on textarea "Комментарий (опционально)" at bounding box center [410, 509] width 474 height 82
paste textarea "9516601375"
type textarea "9516601375"
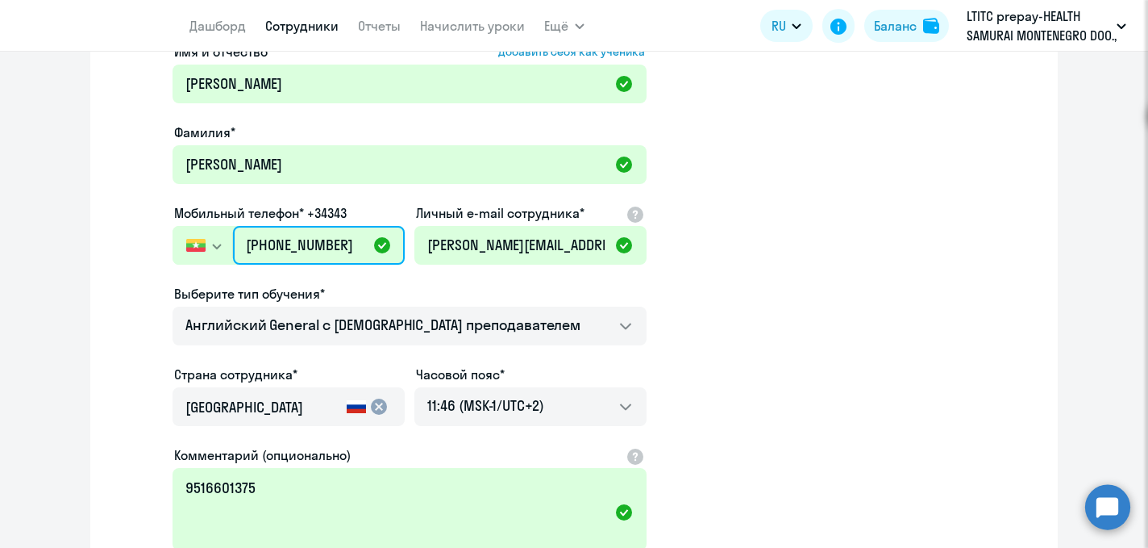
drag, startPoint x: 346, startPoint y: 243, endPoint x: 248, endPoint y: 236, distance: 98.6
click at [248, 236] on input "+95 16-601-375" at bounding box center [319, 245] width 172 height 39
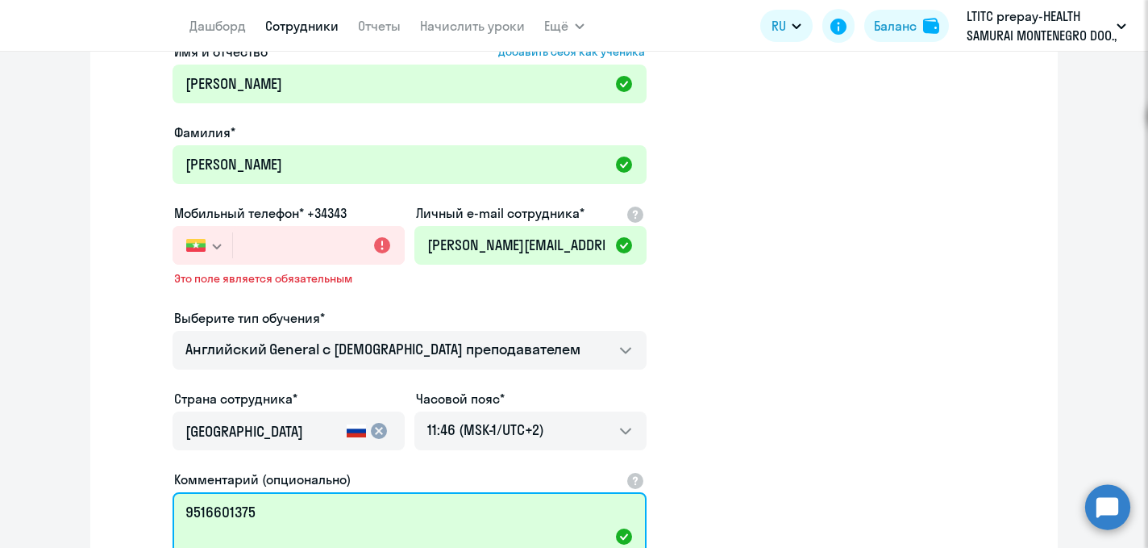
click at [184, 511] on textarea "9516601375" at bounding box center [410, 533] width 474 height 82
drag, startPoint x: 265, startPoint y: 509, endPoint x: 146, endPoint y: 506, distance: 119.4
click at [146, 506] on app-new-student-form "Имя и отчество* Добавить себя как ученика Виктор Фамилия* Гусаков Мобильный тел…" at bounding box center [574, 341] width 916 height 599
type textarea "79516601375"
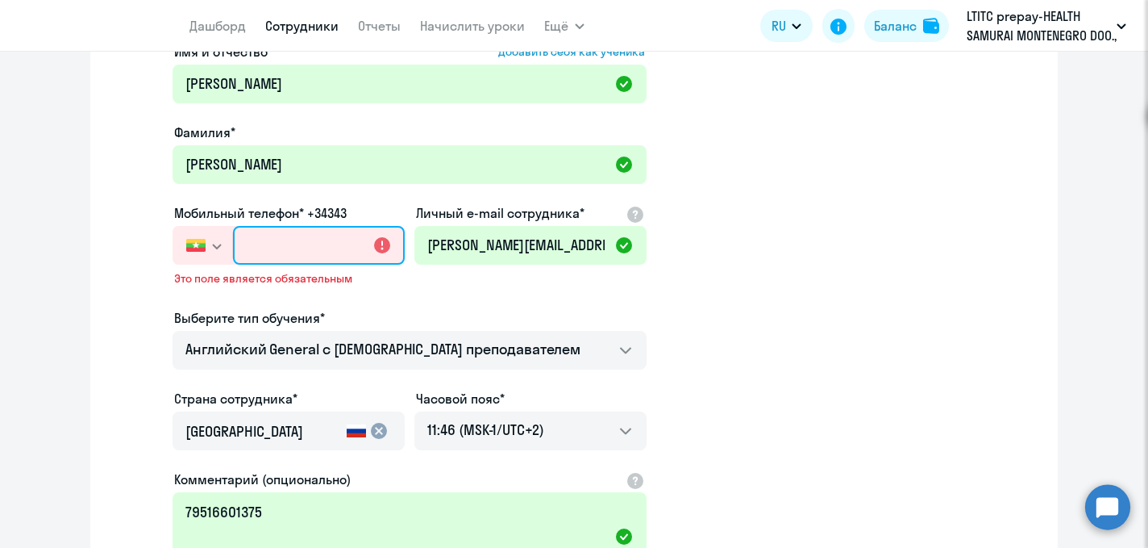
click at [301, 245] on input "text" at bounding box center [319, 245] width 172 height 39
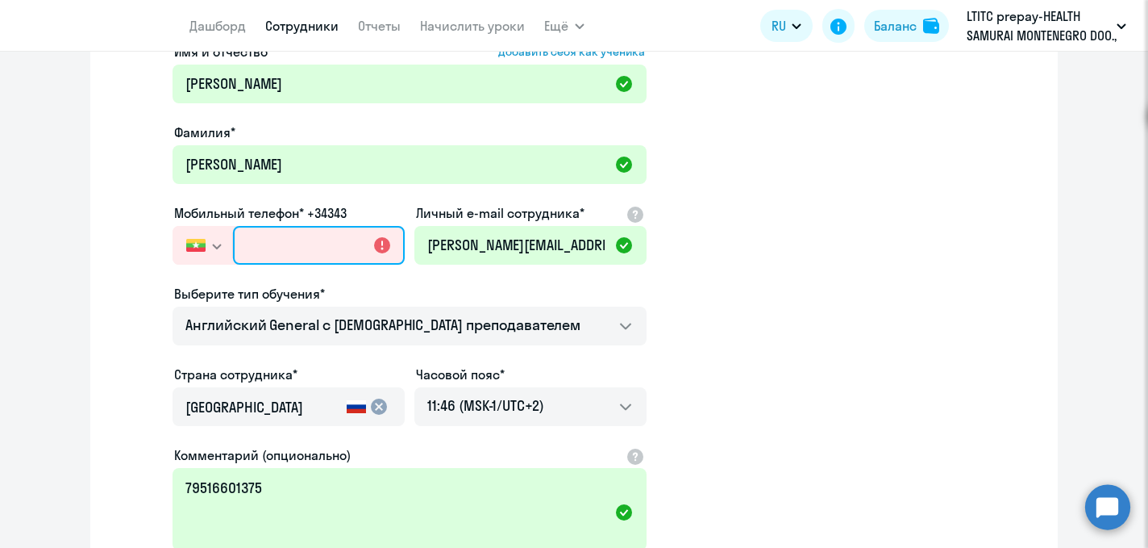
paste input "+7 951 660-13-75"
type input "+7 951 660-13-75"
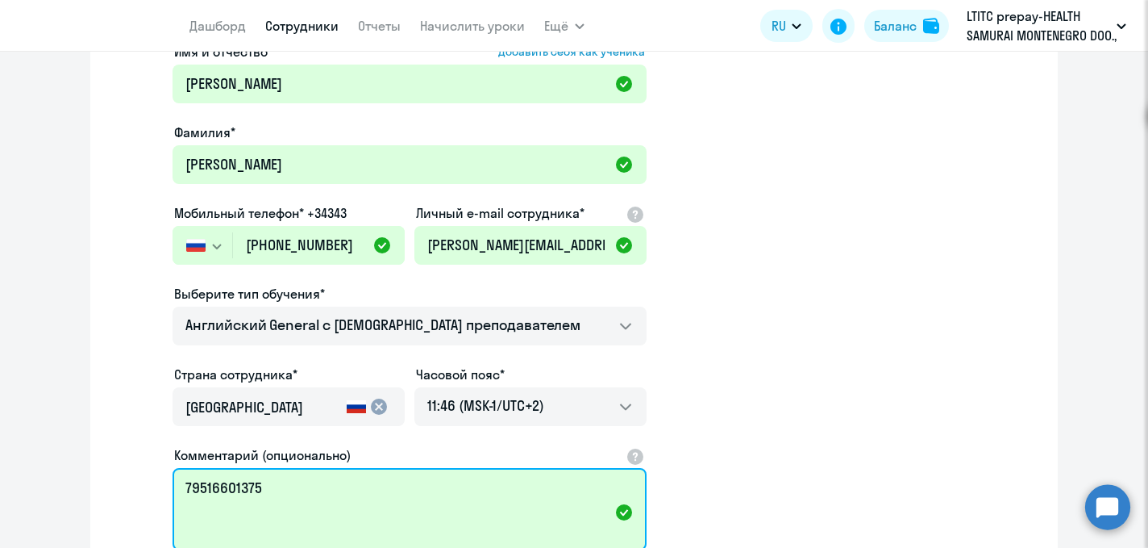
drag, startPoint x: 302, startPoint y: 490, endPoint x: 182, endPoint y: 465, distance: 122.1
click at [182, 465] on div "Комментарий (опционально) 79516601375" at bounding box center [410, 500] width 474 height 110
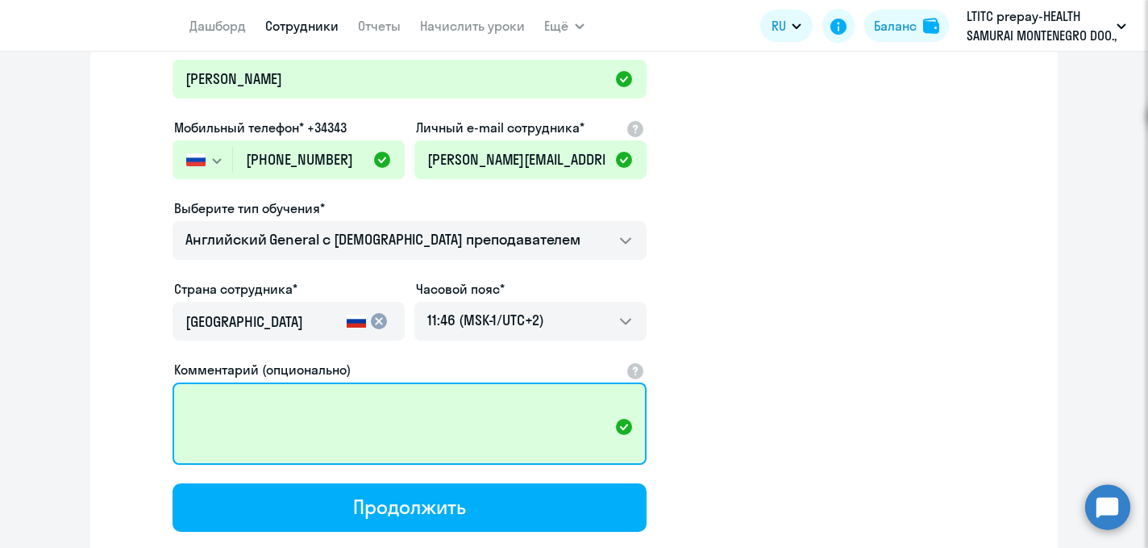
scroll to position [298, 0]
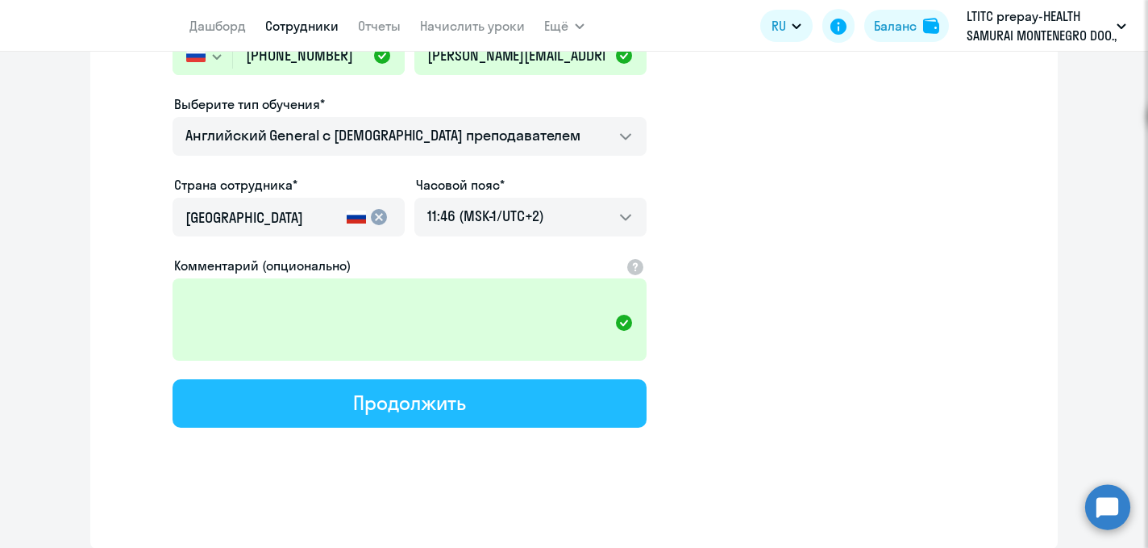
click at [348, 402] on button "Продолжить" at bounding box center [410, 403] width 474 height 48
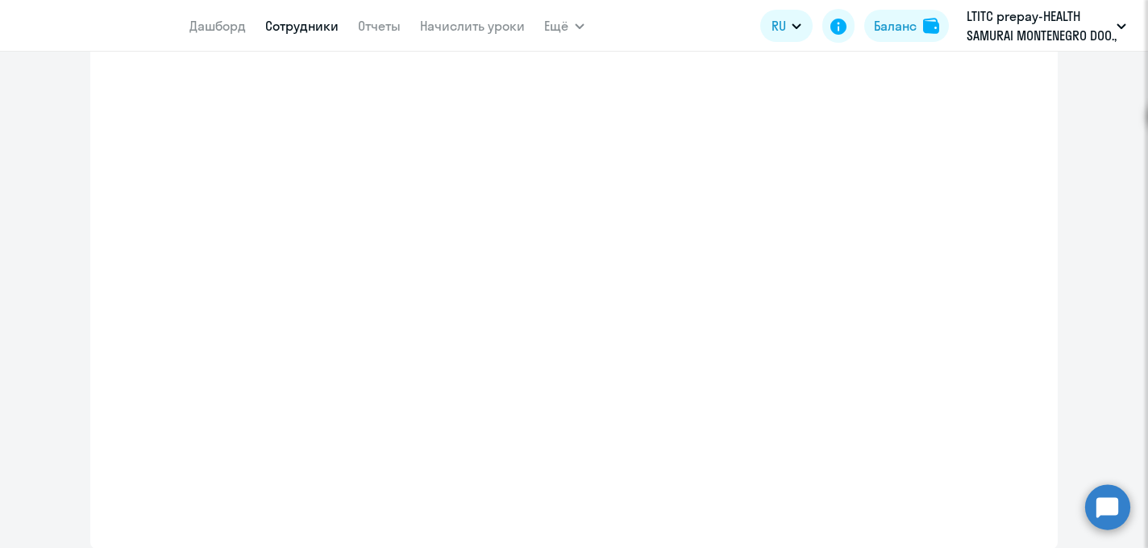
select select "english_adult_not_native_speaker"
select select "2"
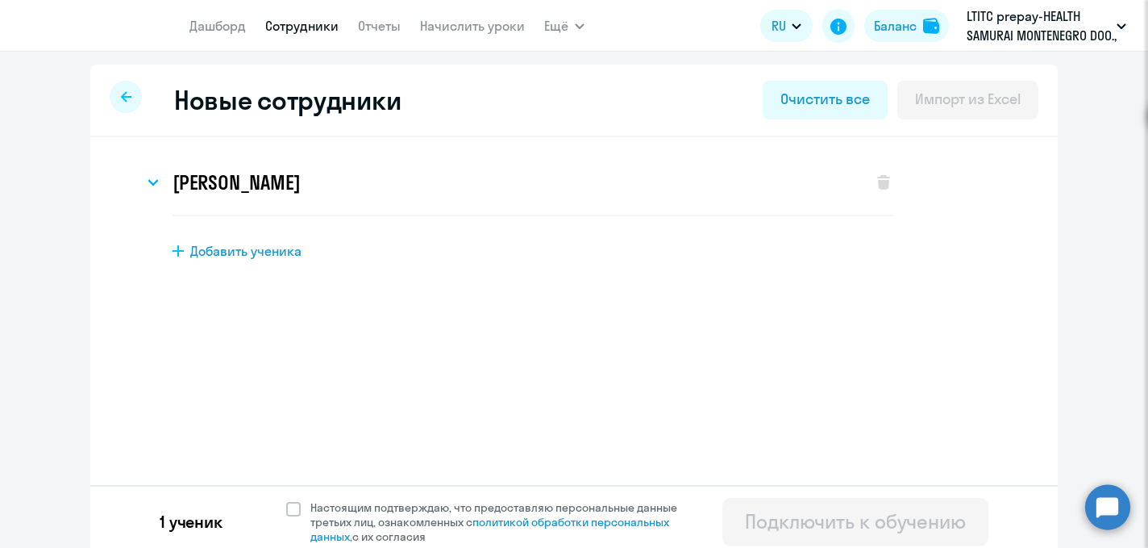
scroll to position [10, 0]
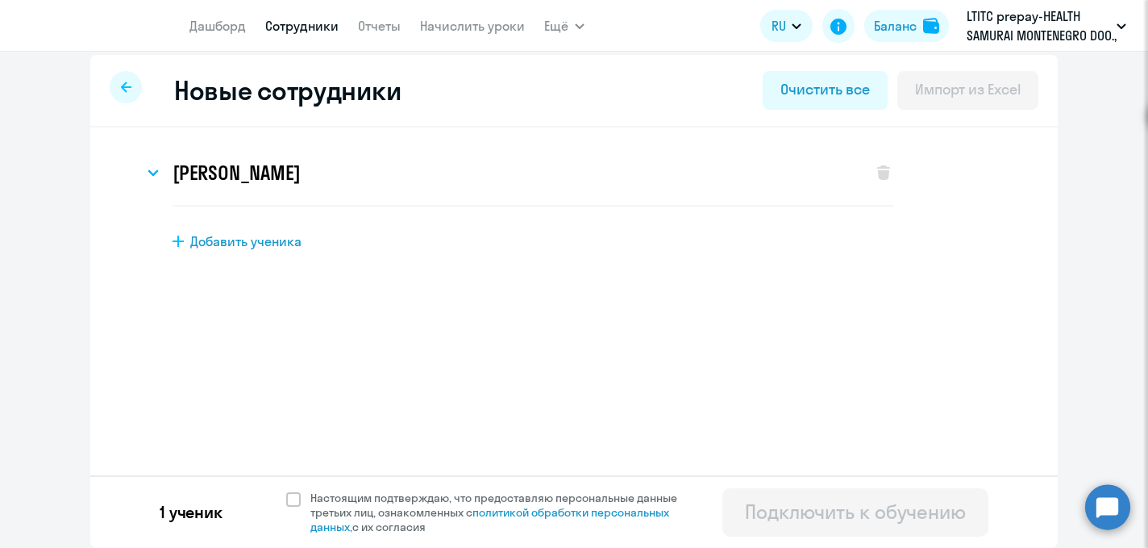
click at [265, 233] on span "Добавить ученика" at bounding box center [245, 241] width 111 height 18
select select "english_adult_not_native_speaker"
select select "2"
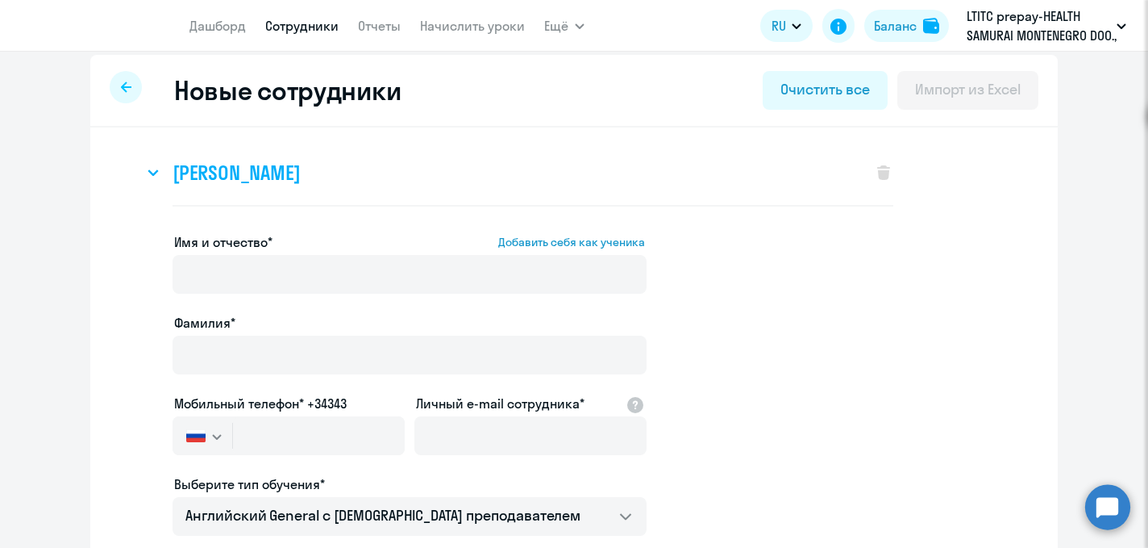
click at [648, 183] on div "Виктор Гусаков" at bounding box center [500, 172] width 713 height 65
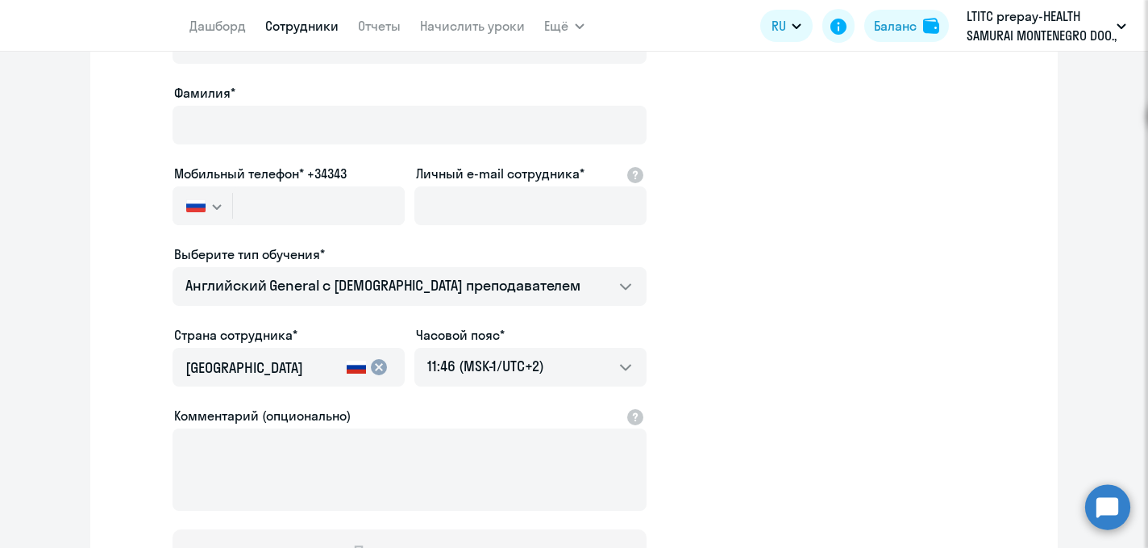
scroll to position [998, 0]
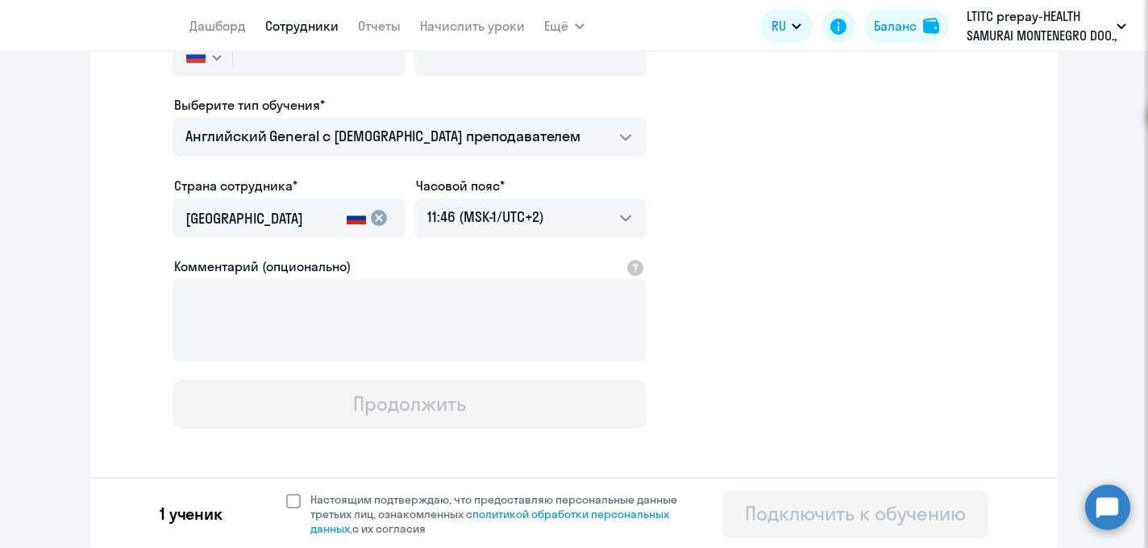
click at [288, 502] on span at bounding box center [293, 501] width 15 height 15
click at [286, 492] on input "Настоящим подтверждаю, что предоставляю персональные данные третьих лиц, ознако…" at bounding box center [285, 491] width 1 height 1
checkbox input "true"
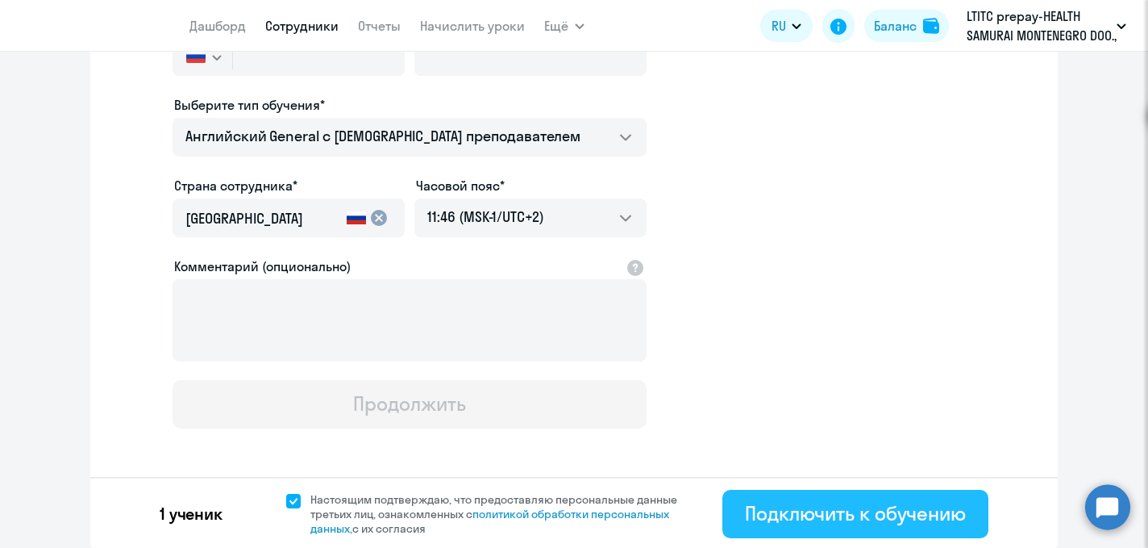
click at [868, 517] on div "Подключить к обучению" at bounding box center [855, 513] width 221 height 26
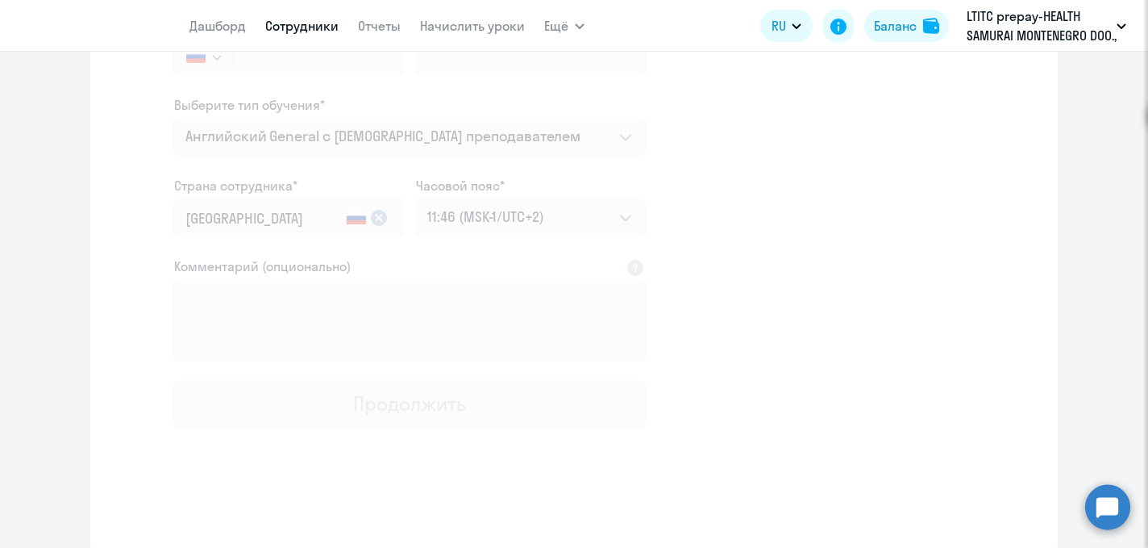
scroll to position [298, 0]
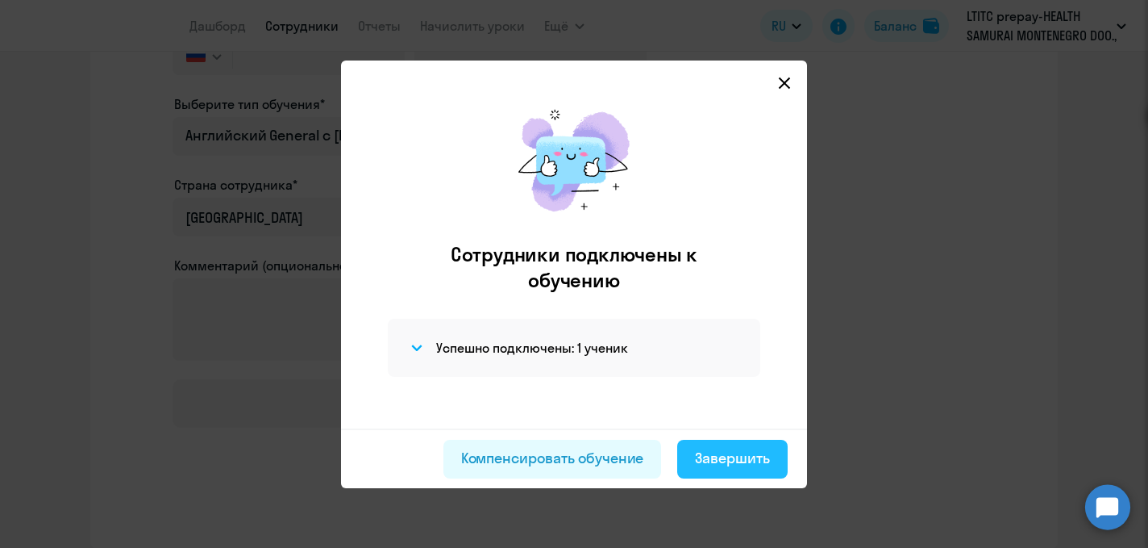
click at [736, 445] on button "Завершить" at bounding box center [732, 459] width 110 height 39
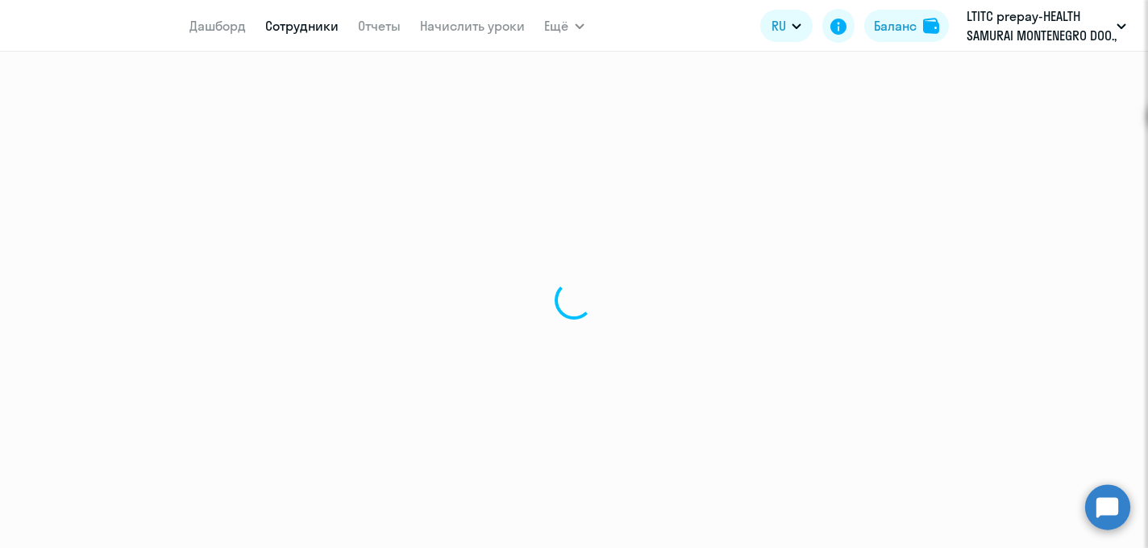
select select "30"
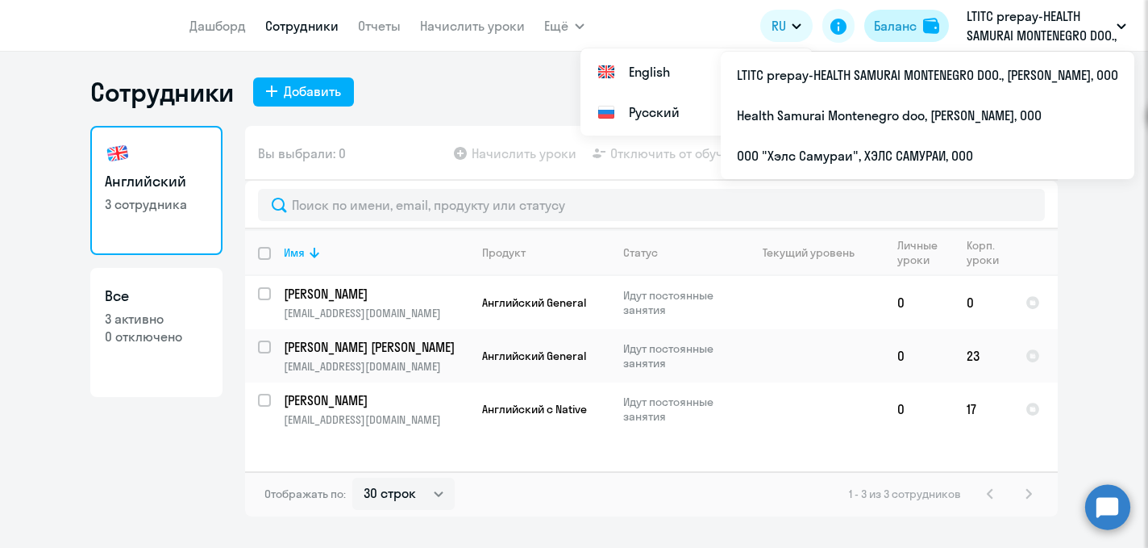
click at [920, 23] on button "Баланс" at bounding box center [907, 26] width 85 height 32
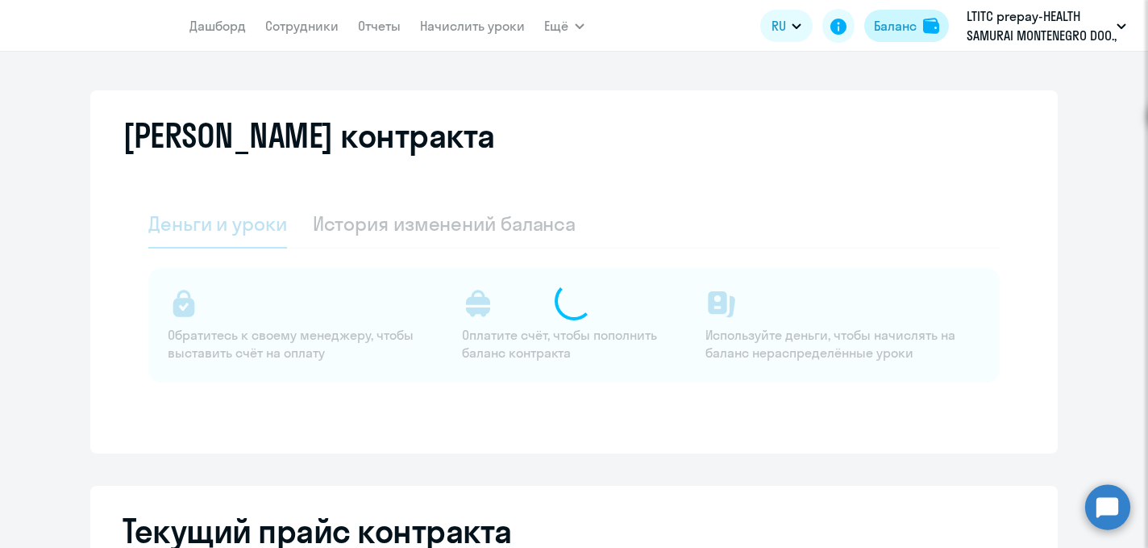
select select "english_adult_not_native_speaker"
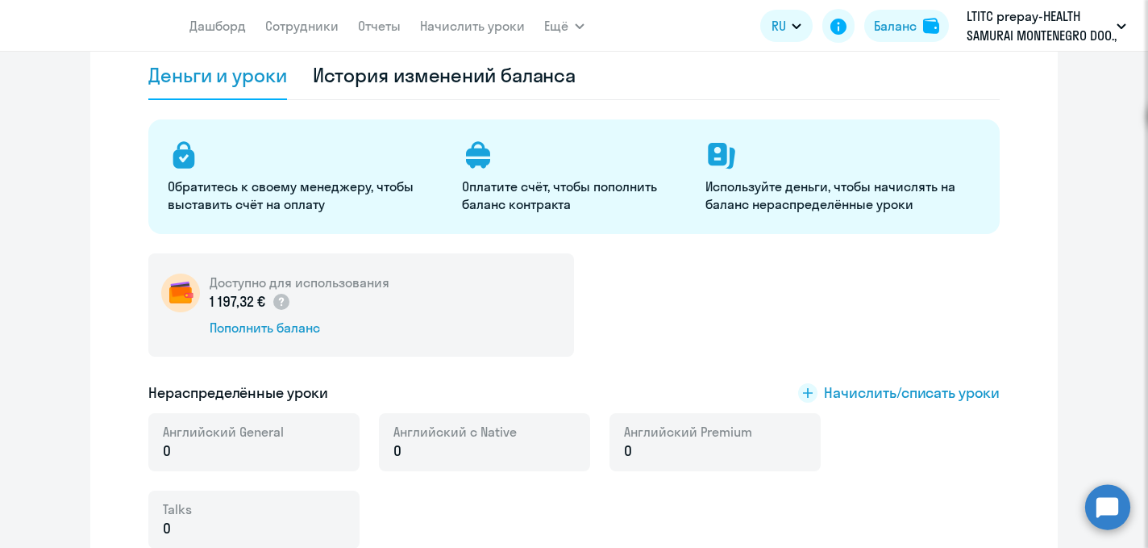
scroll to position [185, 0]
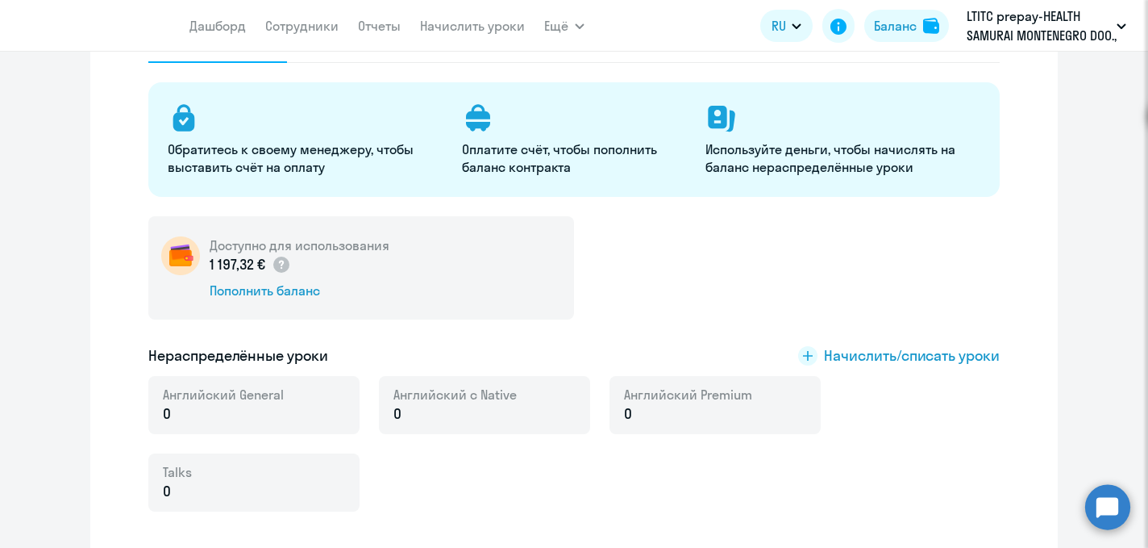
click at [205, 417] on p "0" at bounding box center [223, 413] width 121 height 21
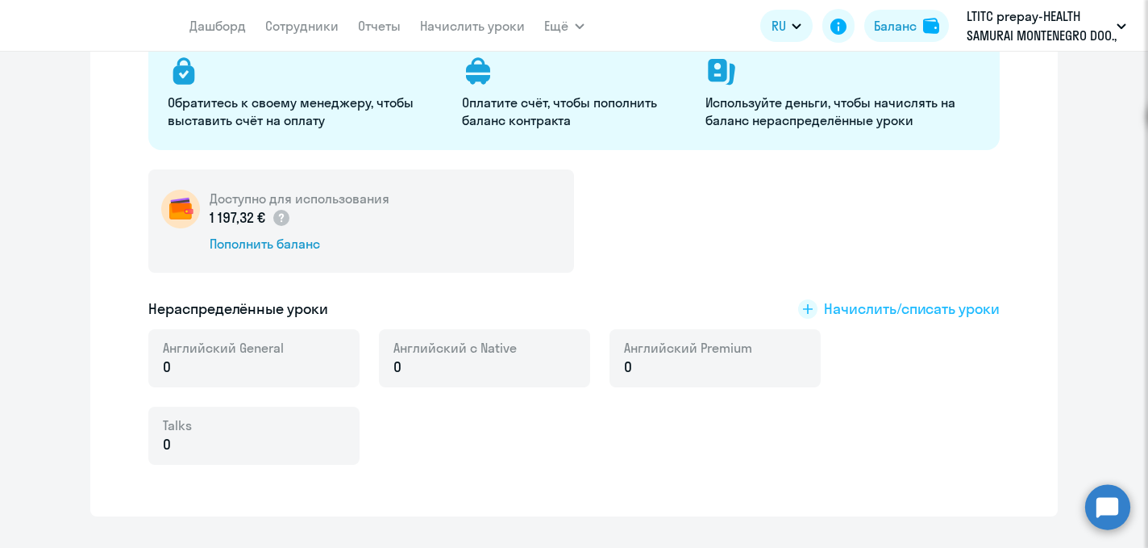
click at [811, 309] on icon at bounding box center [808, 309] width 10 height 10
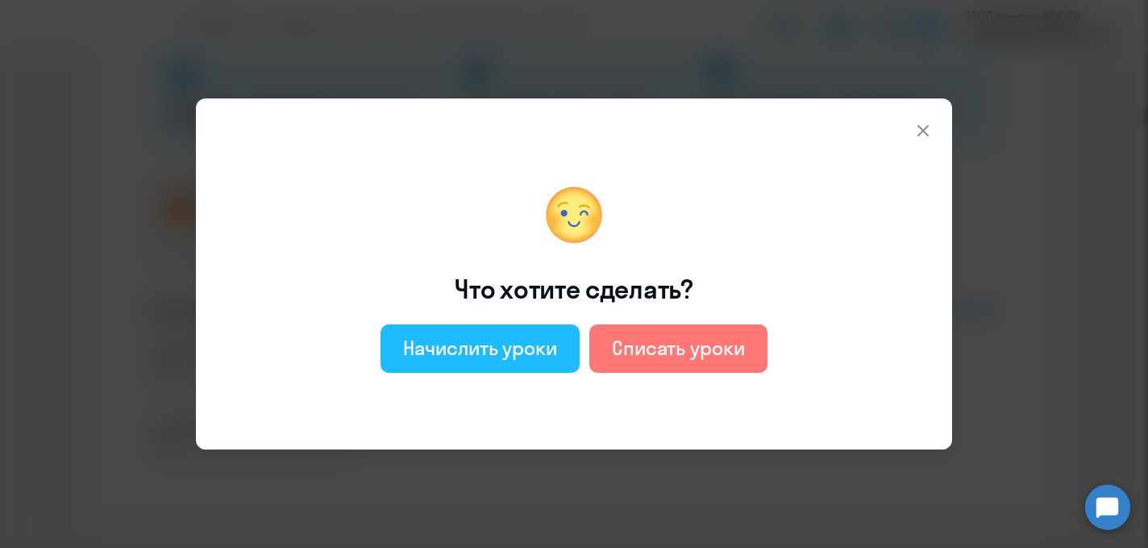
click at [482, 356] on div "Начислить уроки" at bounding box center [480, 348] width 154 height 26
select select "english_adult_not_native_speaker"
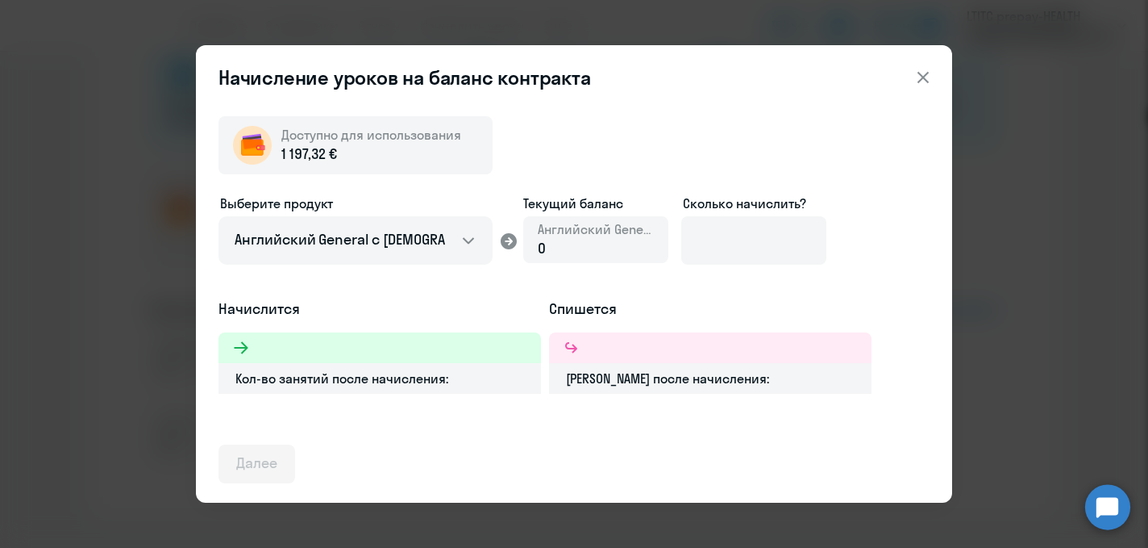
click at [574, 255] on div "0" at bounding box center [596, 248] width 116 height 21
click at [566, 249] on div "0" at bounding box center [596, 248] width 116 height 21
click at [757, 242] on input at bounding box center [753, 240] width 145 height 48
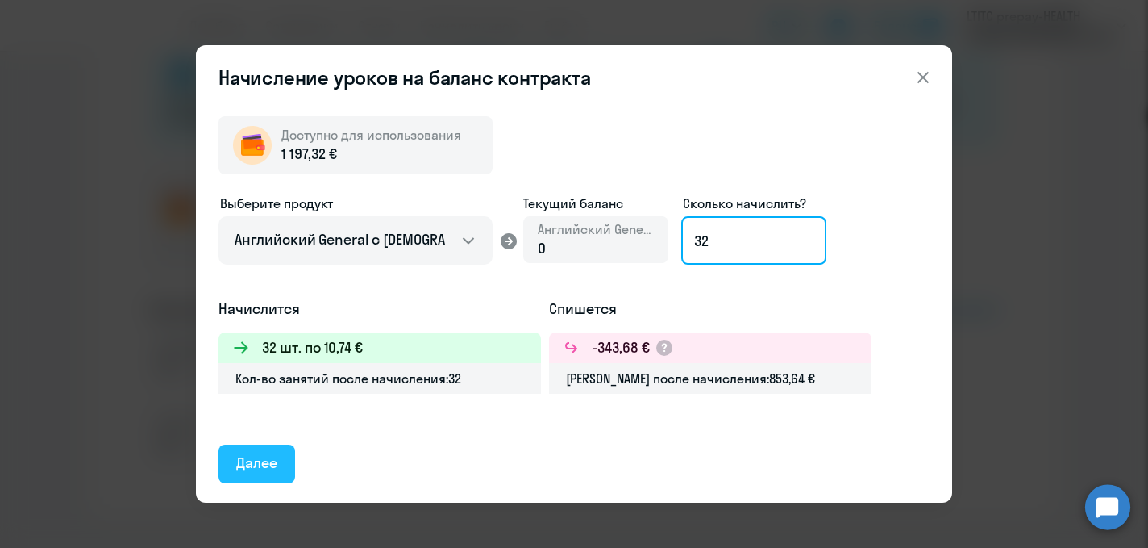
type input "32"
click at [259, 466] on div "Далее" at bounding box center [256, 462] width 41 height 21
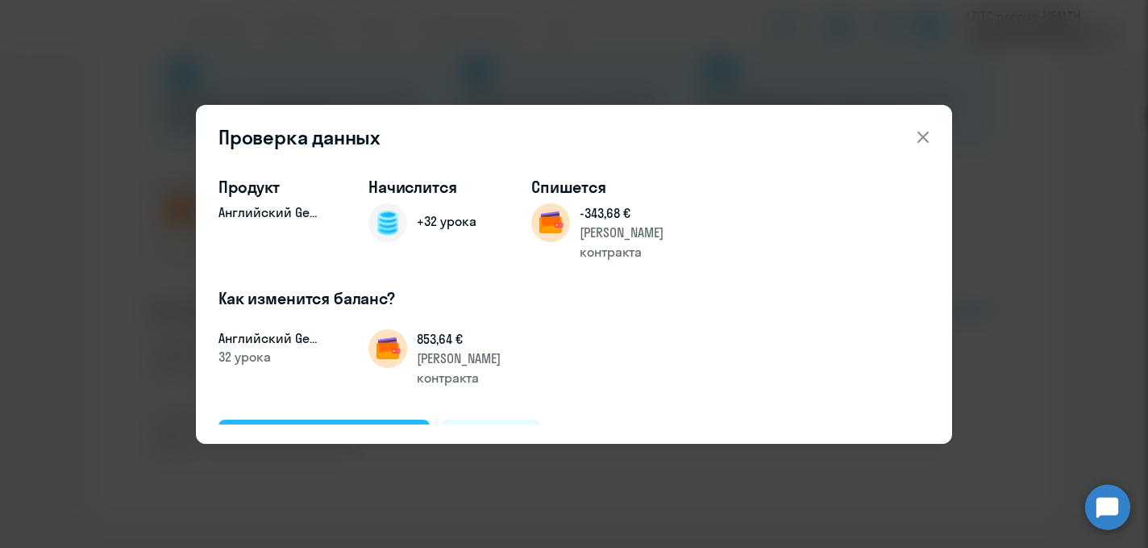
click at [282, 419] on button "Подтвердить и начислить" at bounding box center [324, 438] width 211 height 39
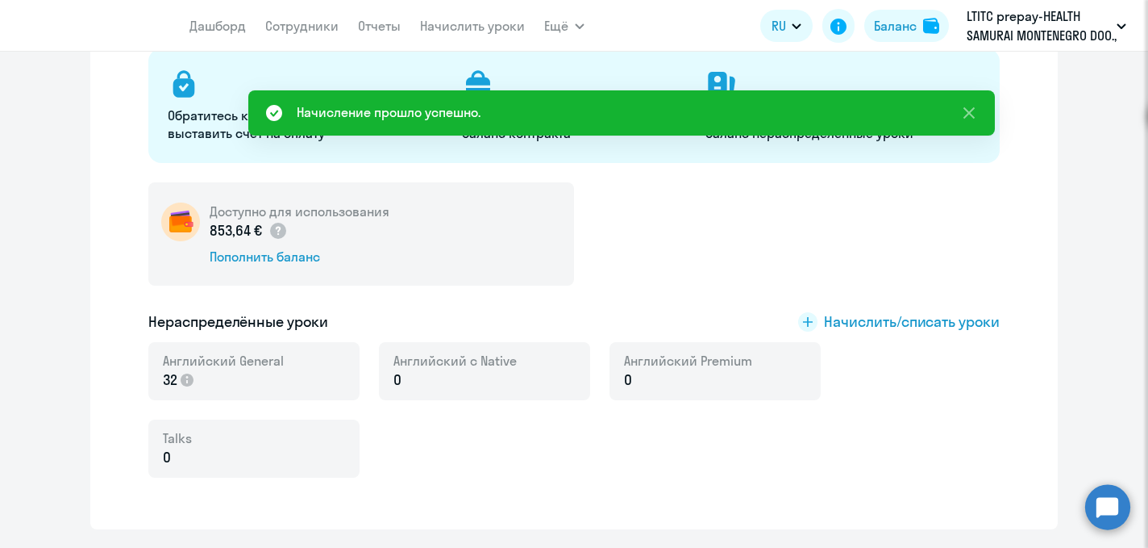
scroll to position [0, 0]
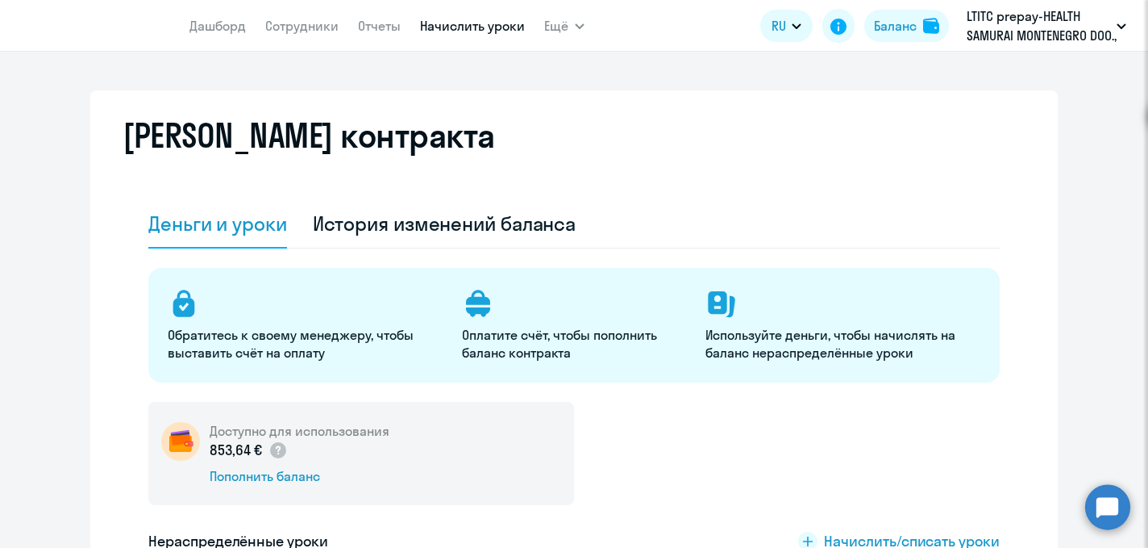
click at [471, 23] on link "Начислить уроки" at bounding box center [472, 26] width 105 height 16
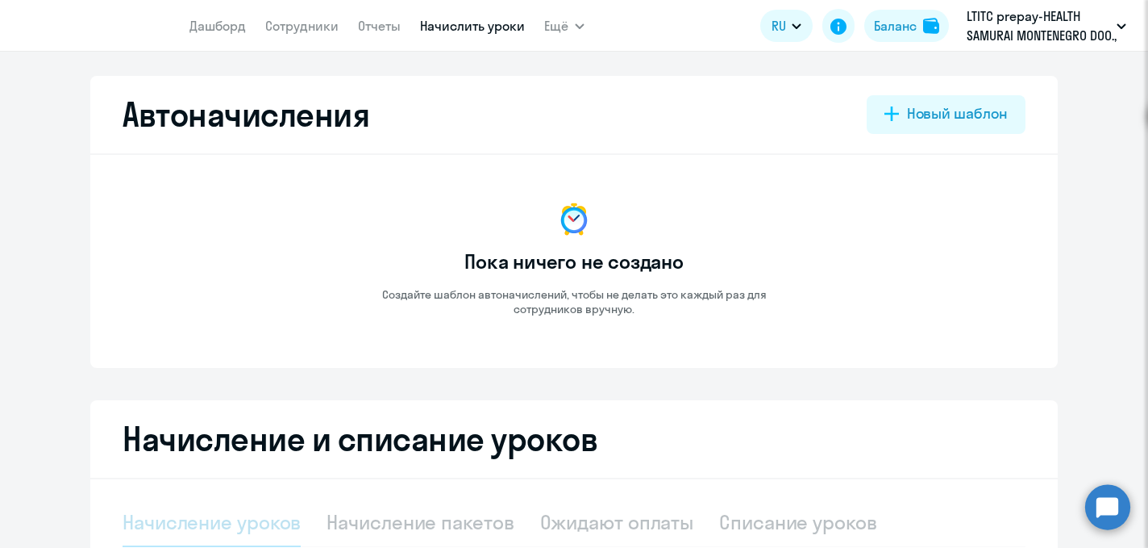
scroll to position [322, 0]
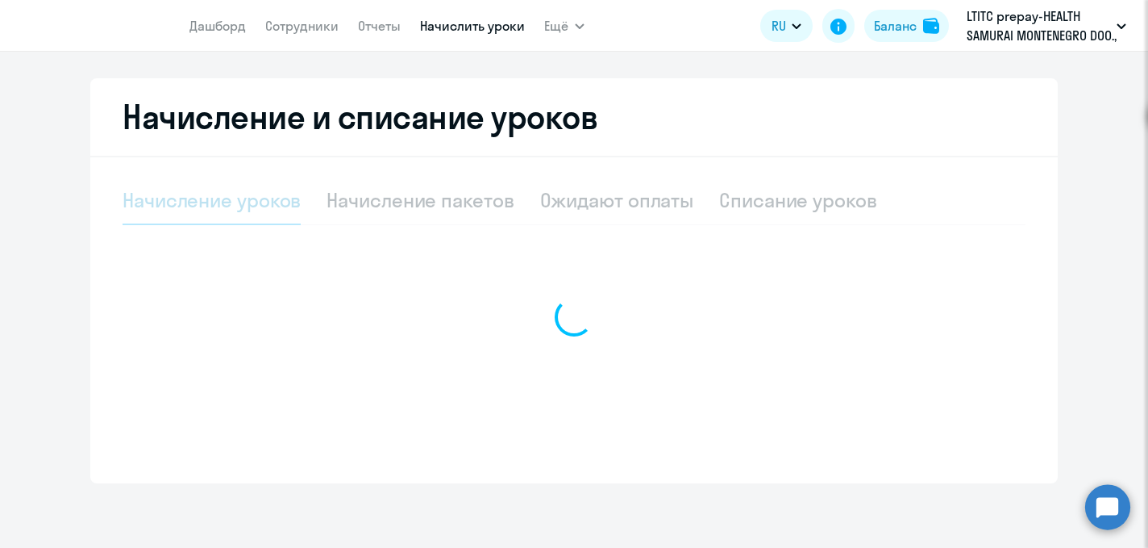
select select "10"
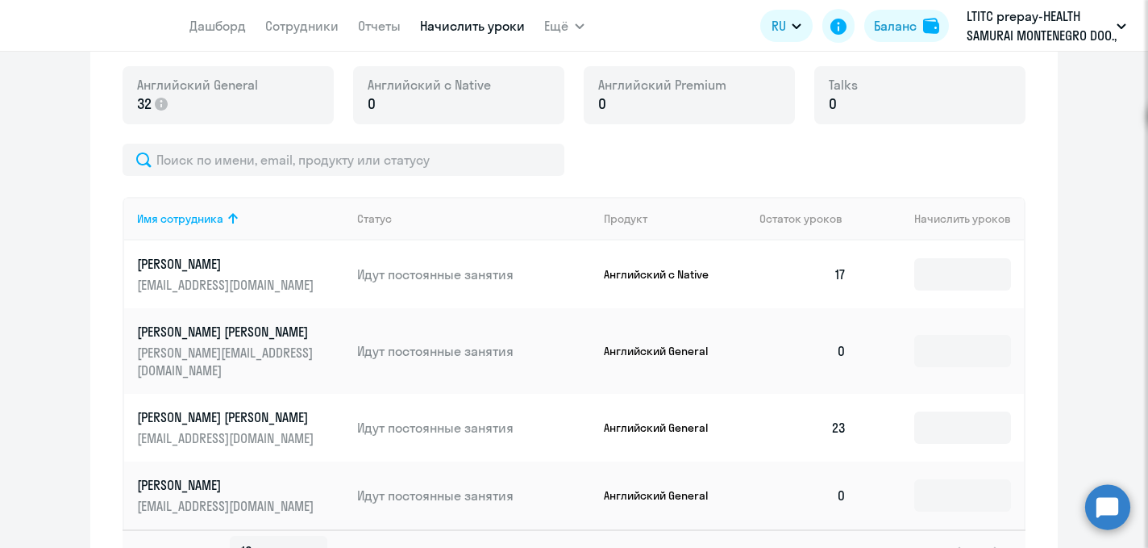
scroll to position [599, 0]
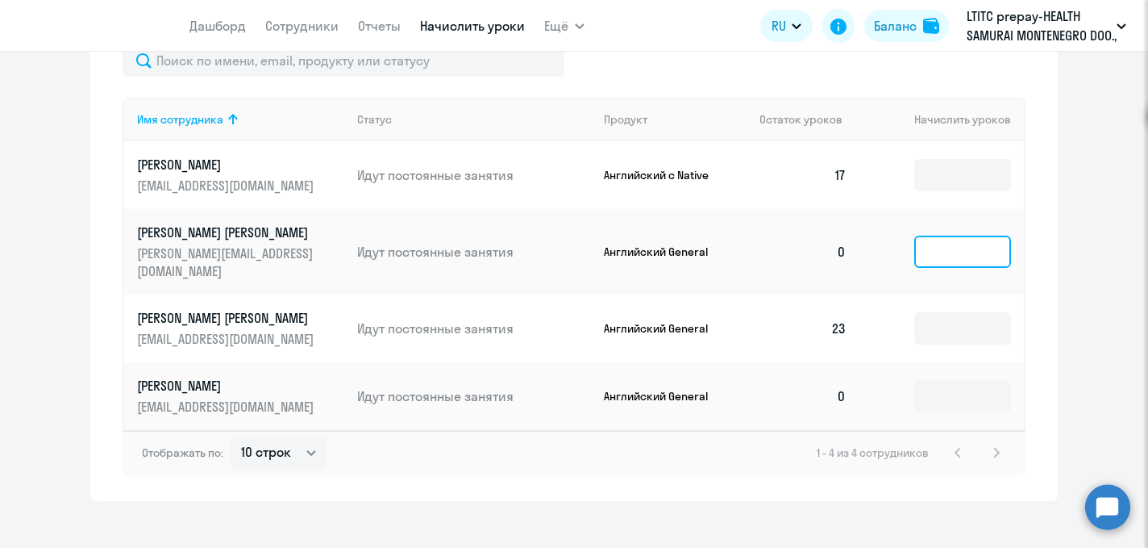
click at [920, 248] on input at bounding box center [963, 251] width 97 height 32
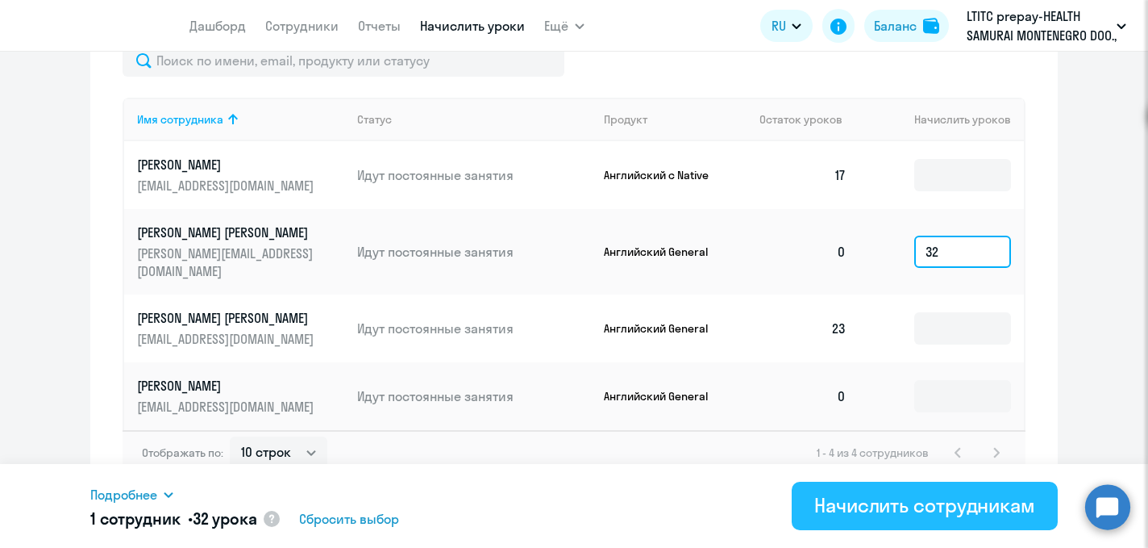
type input "32"
click at [918, 511] on div "Начислить сотрудникам" at bounding box center [925, 505] width 221 height 26
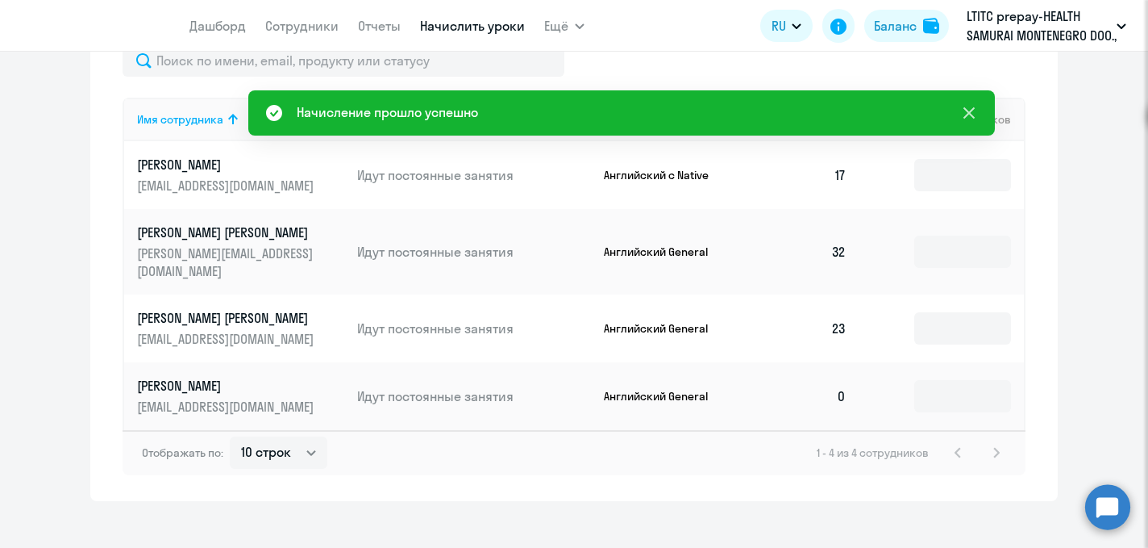
click at [967, 116] on icon at bounding box center [969, 112] width 19 height 19
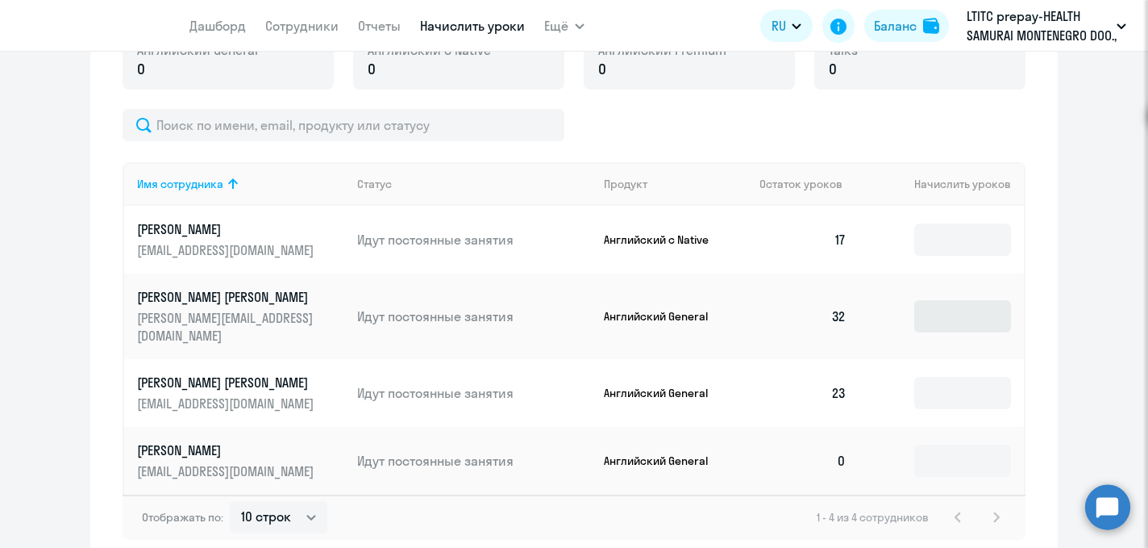
scroll to position [520, 0]
